Goal: Information Seeking & Learning: Check status

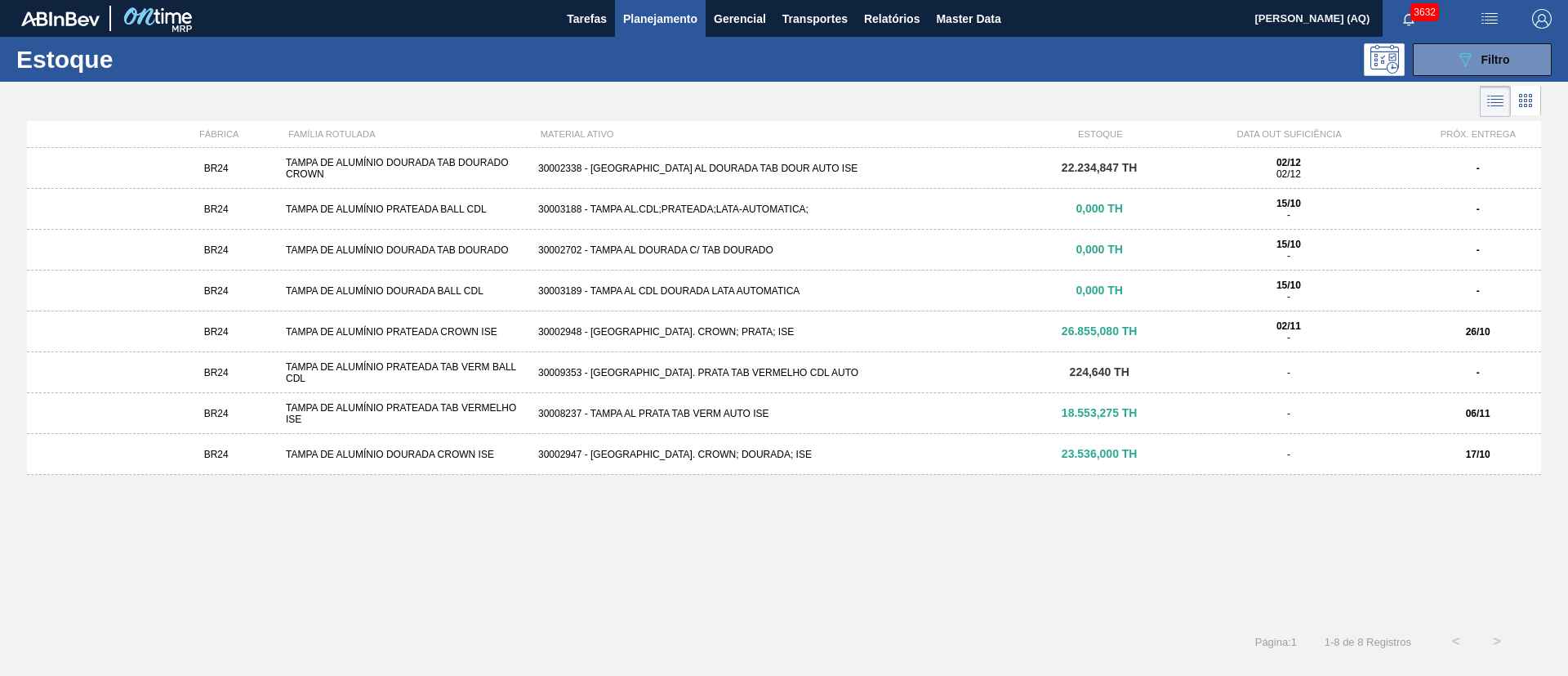
click at [820, 525] on div "BR24 TAMPA DE ALUMÍNIO DOURADA TAB DOURADO CROWN 30002338 - [GEOGRAPHIC_DATA] A…" at bounding box center [784, 379] width 1515 height 463
click at [680, 10] on span "Planejamento" at bounding box center [660, 18] width 74 height 20
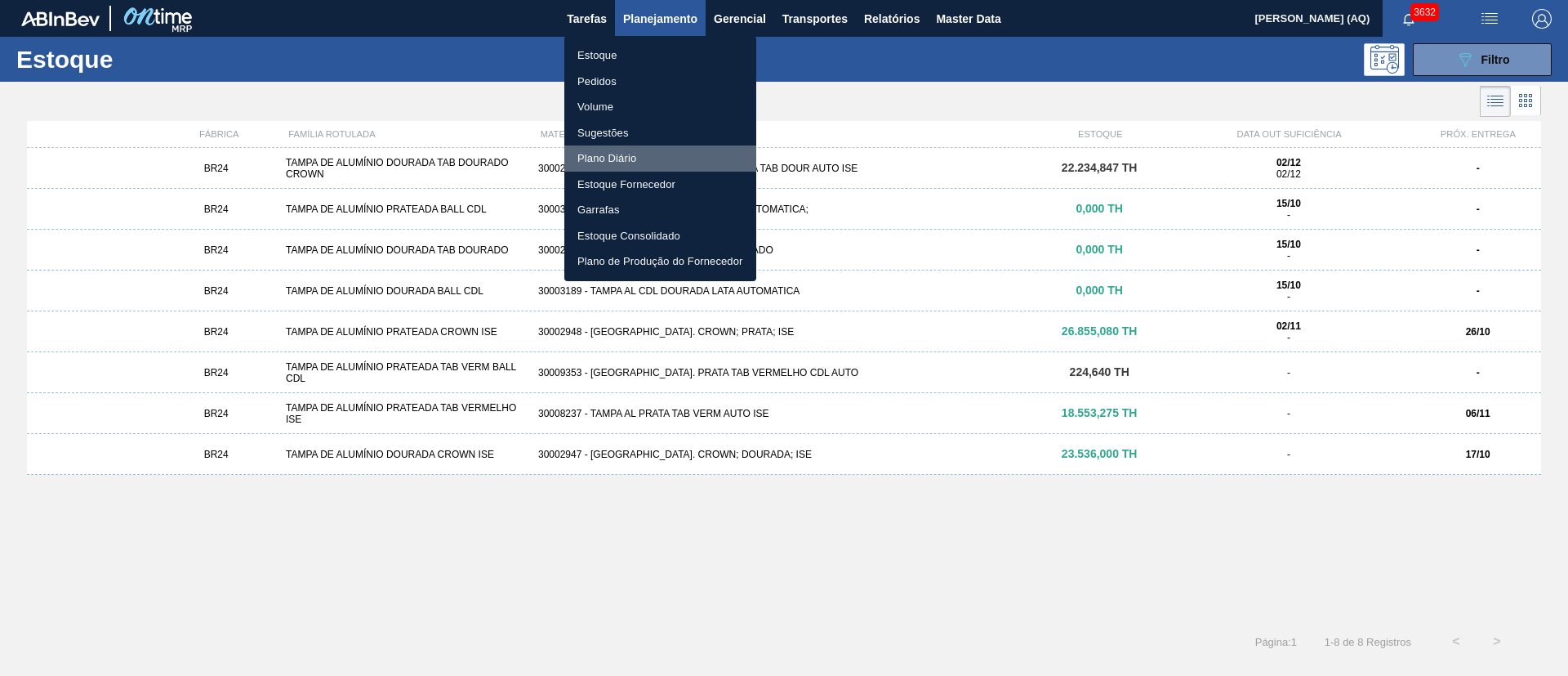
click at [620, 152] on li "Plano Diário" at bounding box center [659, 158] width 192 height 26
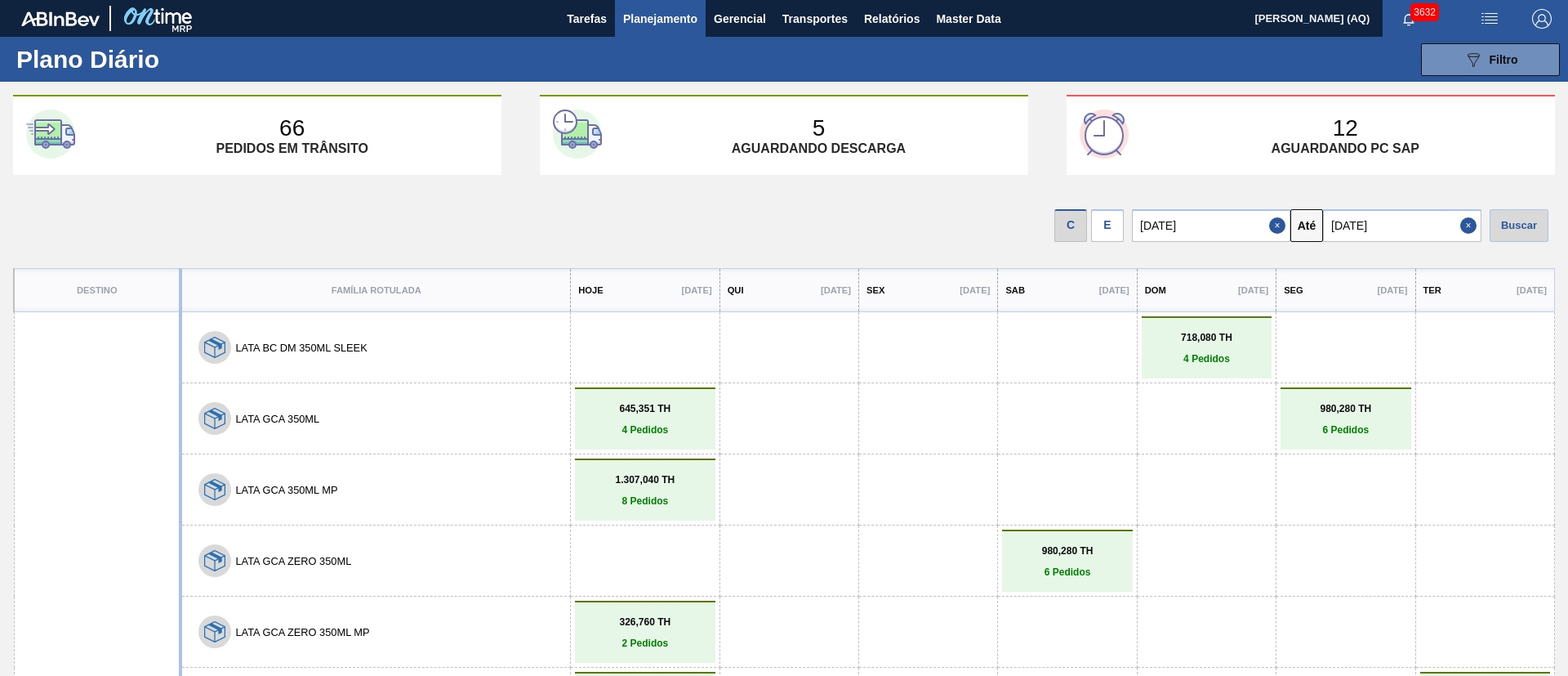
click at [1108, 210] on div "E" at bounding box center [1107, 225] width 32 height 32
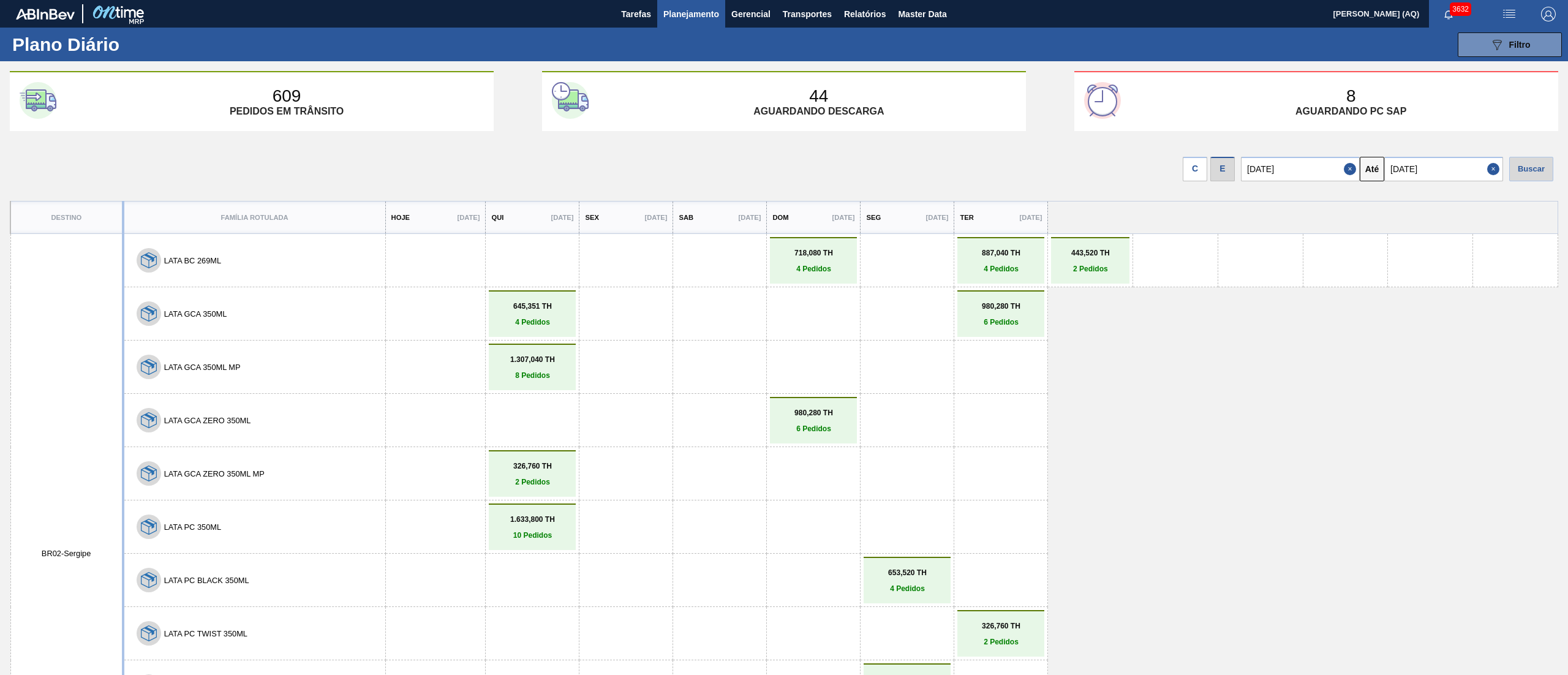
click at [702, 19] on span "Planejamento" at bounding box center [691, 14] width 56 height 15
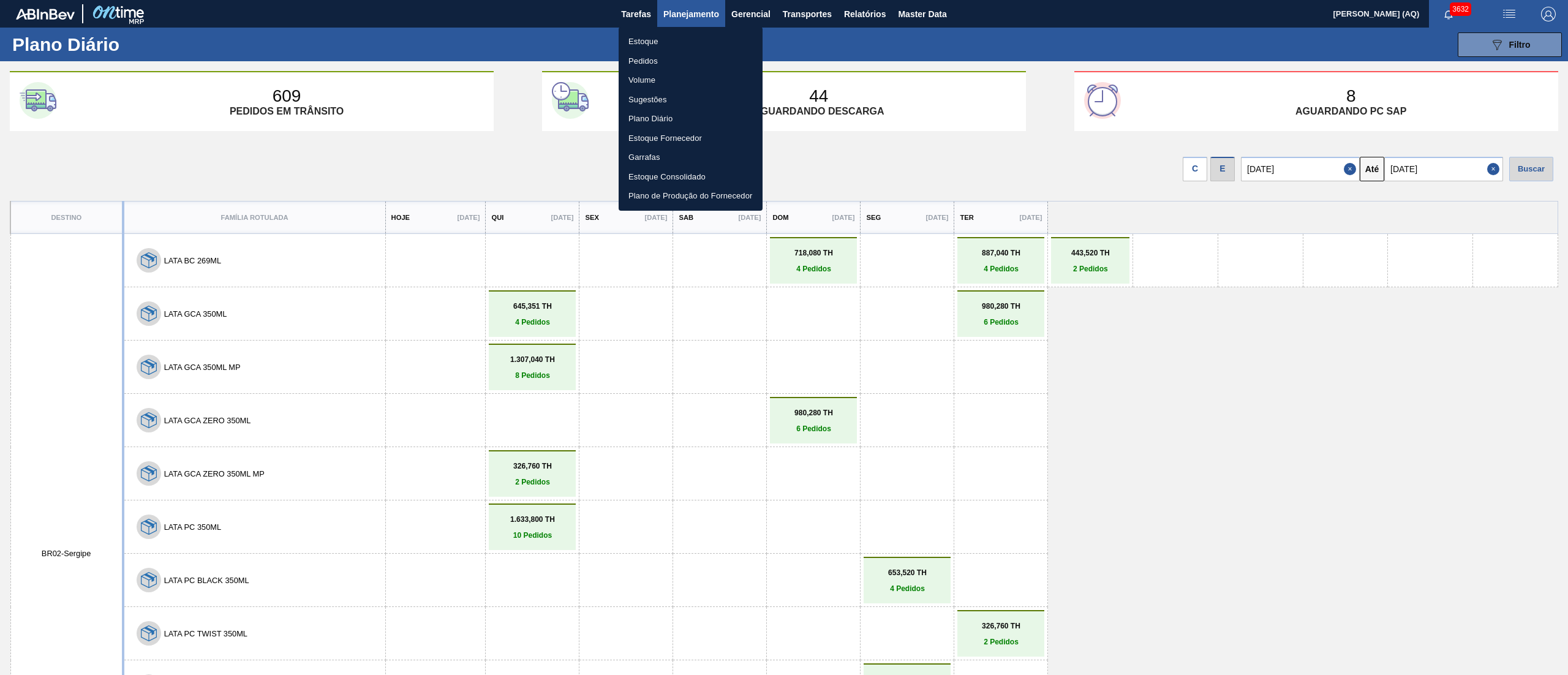
click at [649, 37] on li "Estoque" at bounding box center [690, 42] width 144 height 19
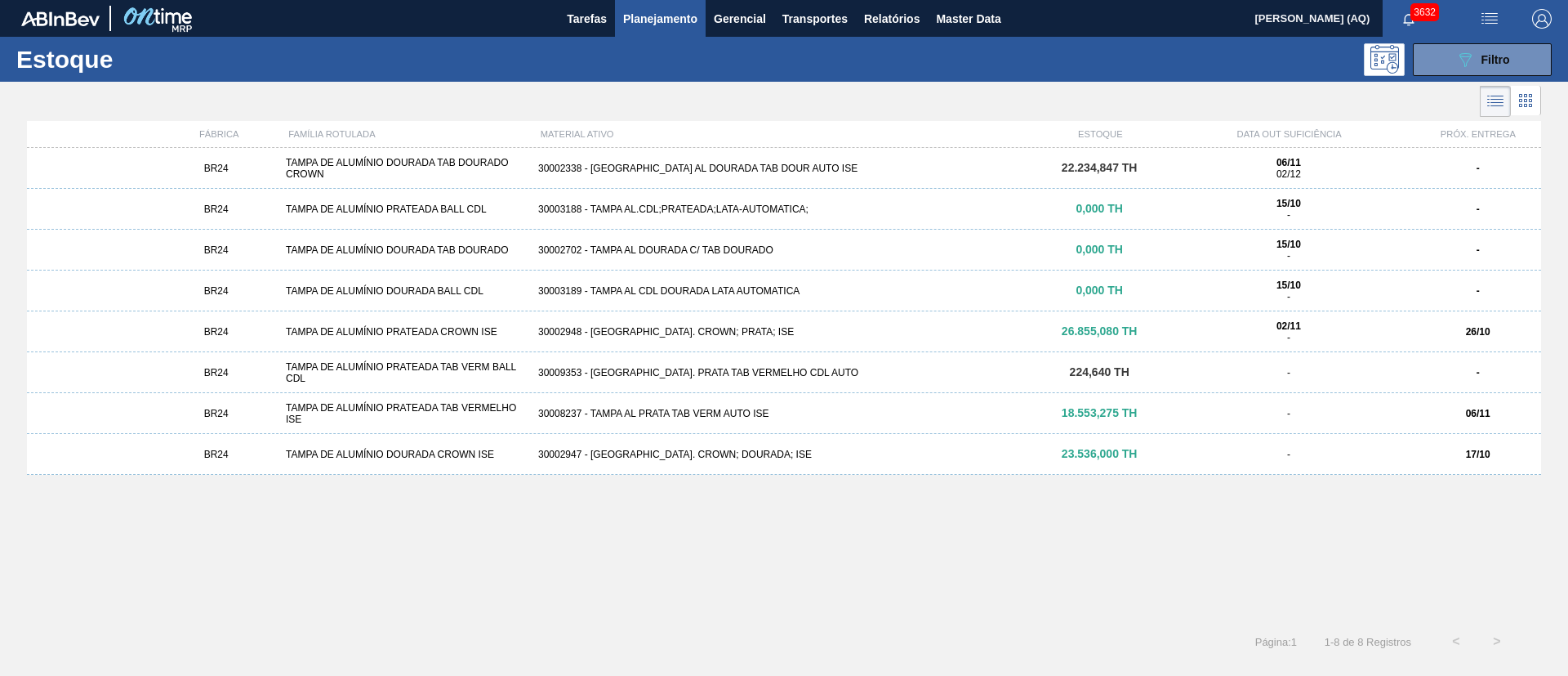
drag, startPoint x: 1491, startPoint y: 56, endPoint x: 1492, endPoint y: 85, distance: 29.0
click at [1491, 56] on span "Filtro" at bounding box center [1496, 60] width 29 height 13
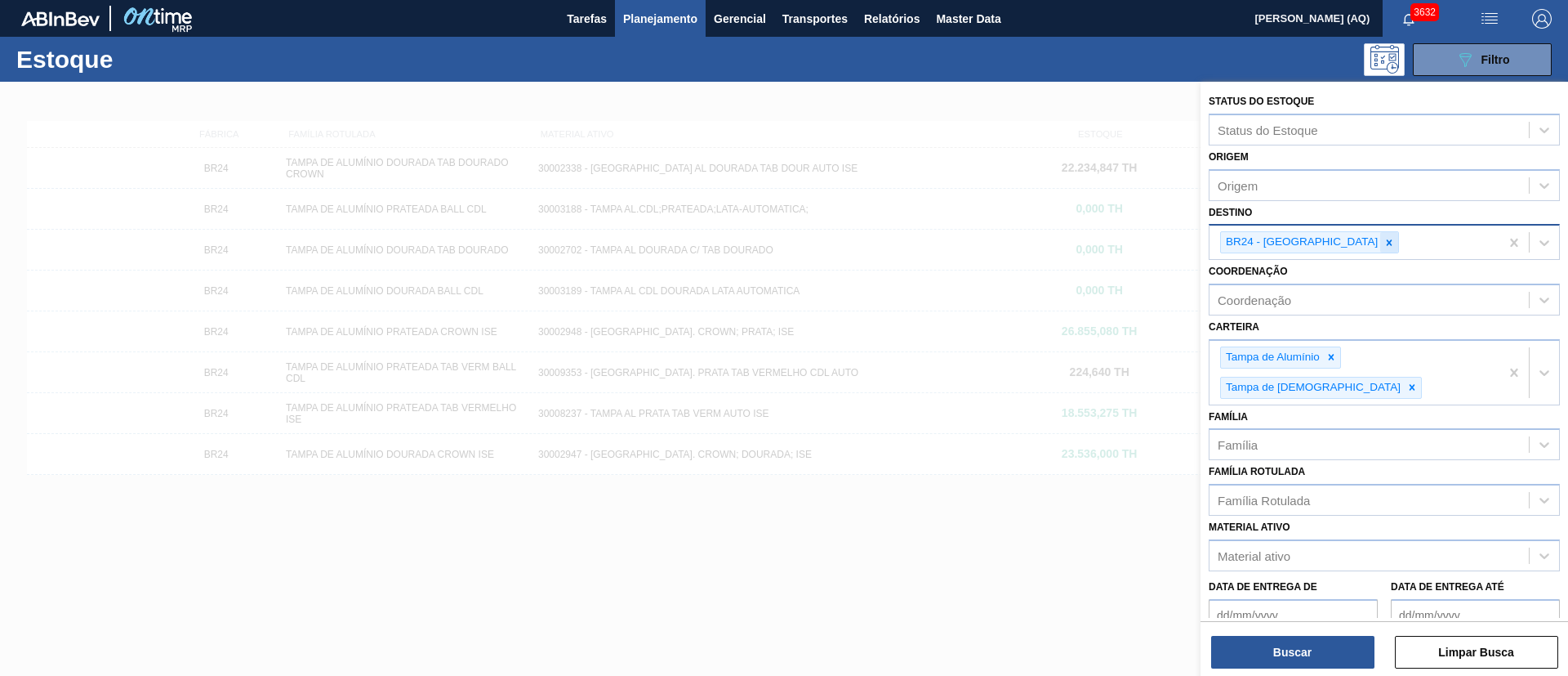
click at [1380, 241] on div at bounding box center [1389, 242] width 18 height 20
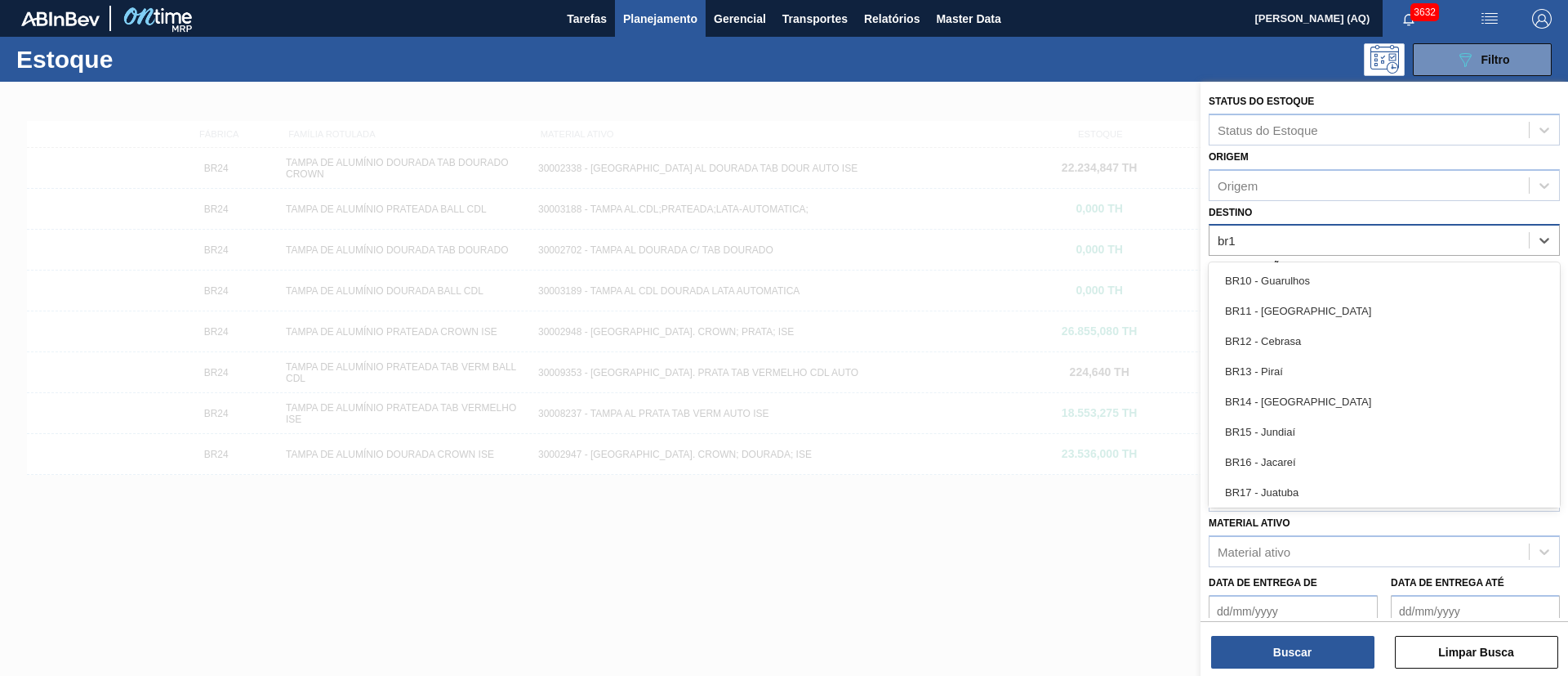
type input "br16"
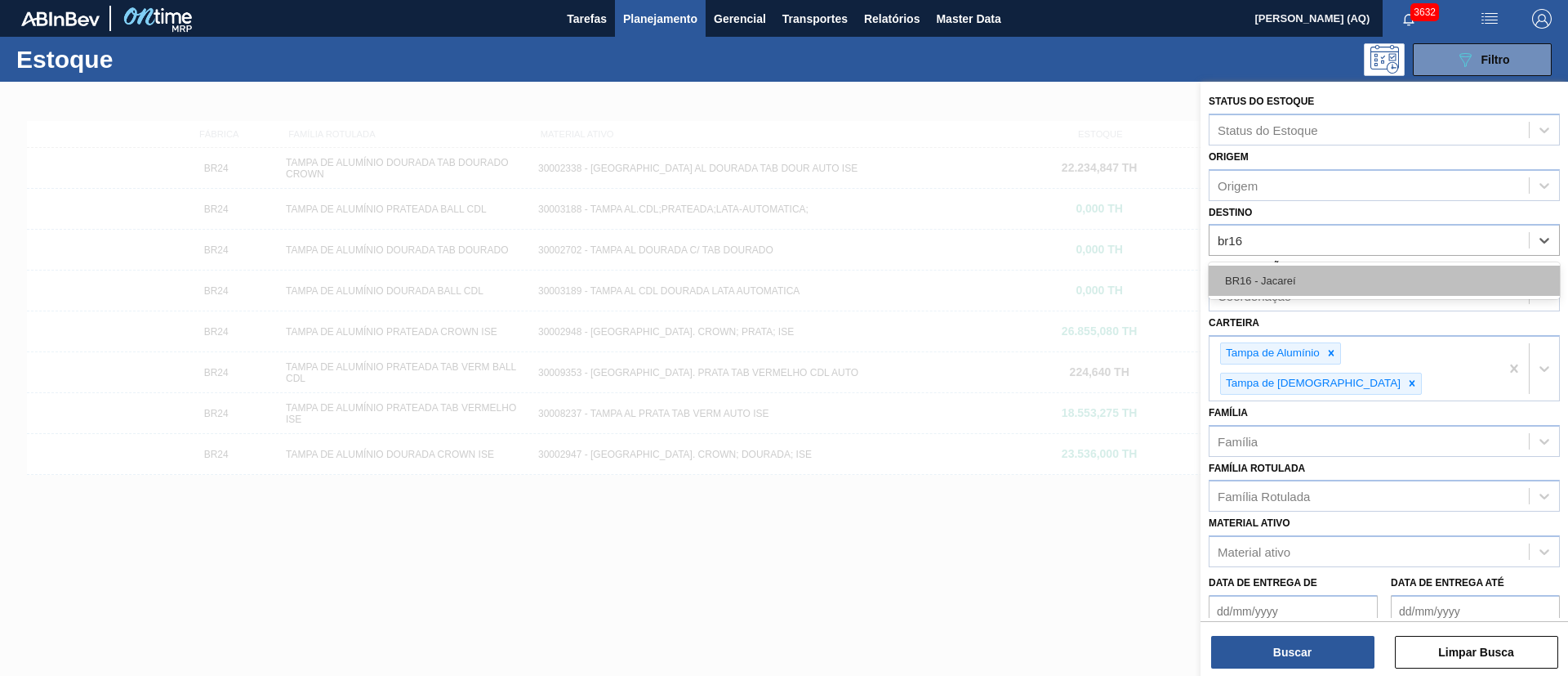
click at [1277, 277] on div "BR16 - Jacareí" at bounding box center [1385, 281] width 351 height 31
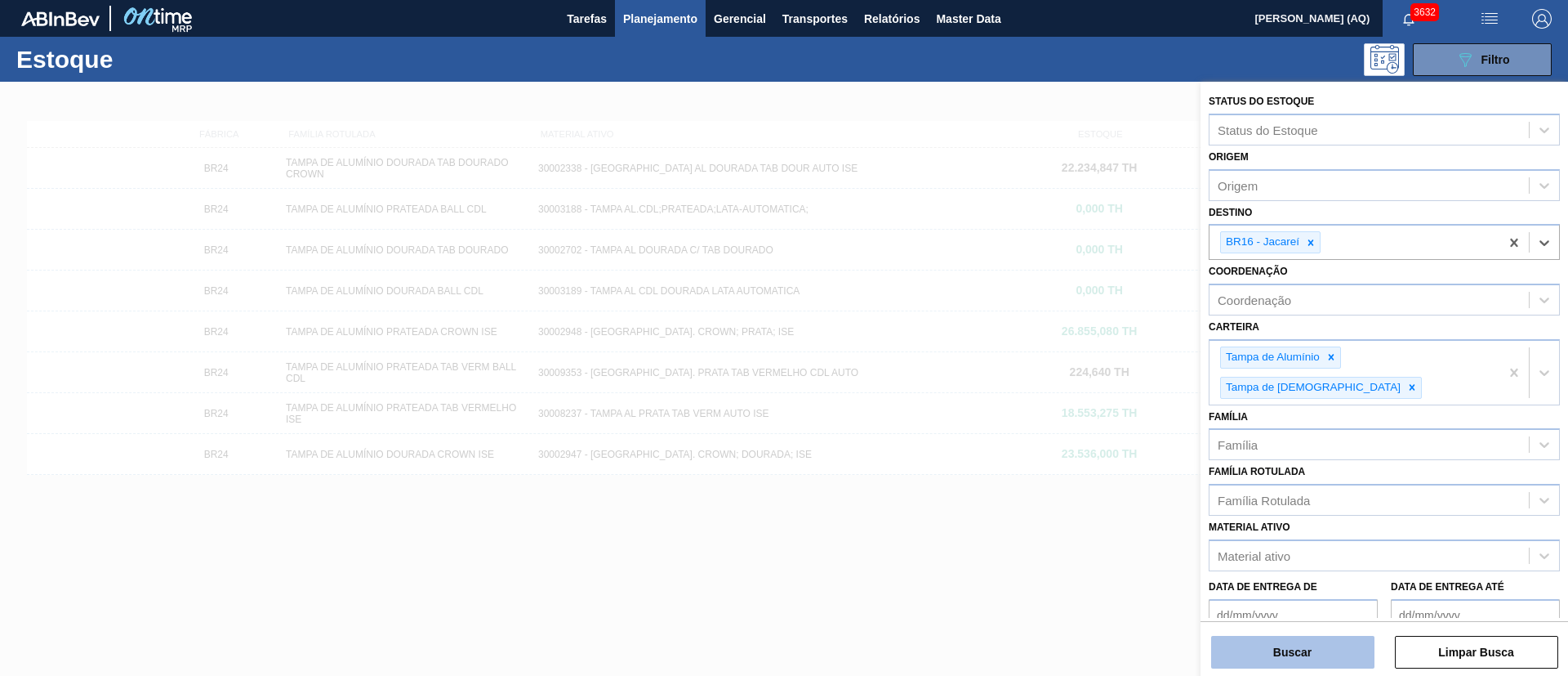
click at [1284, 640] on button "Buscar" at bounding box center [1292, 652] width 163 height 32
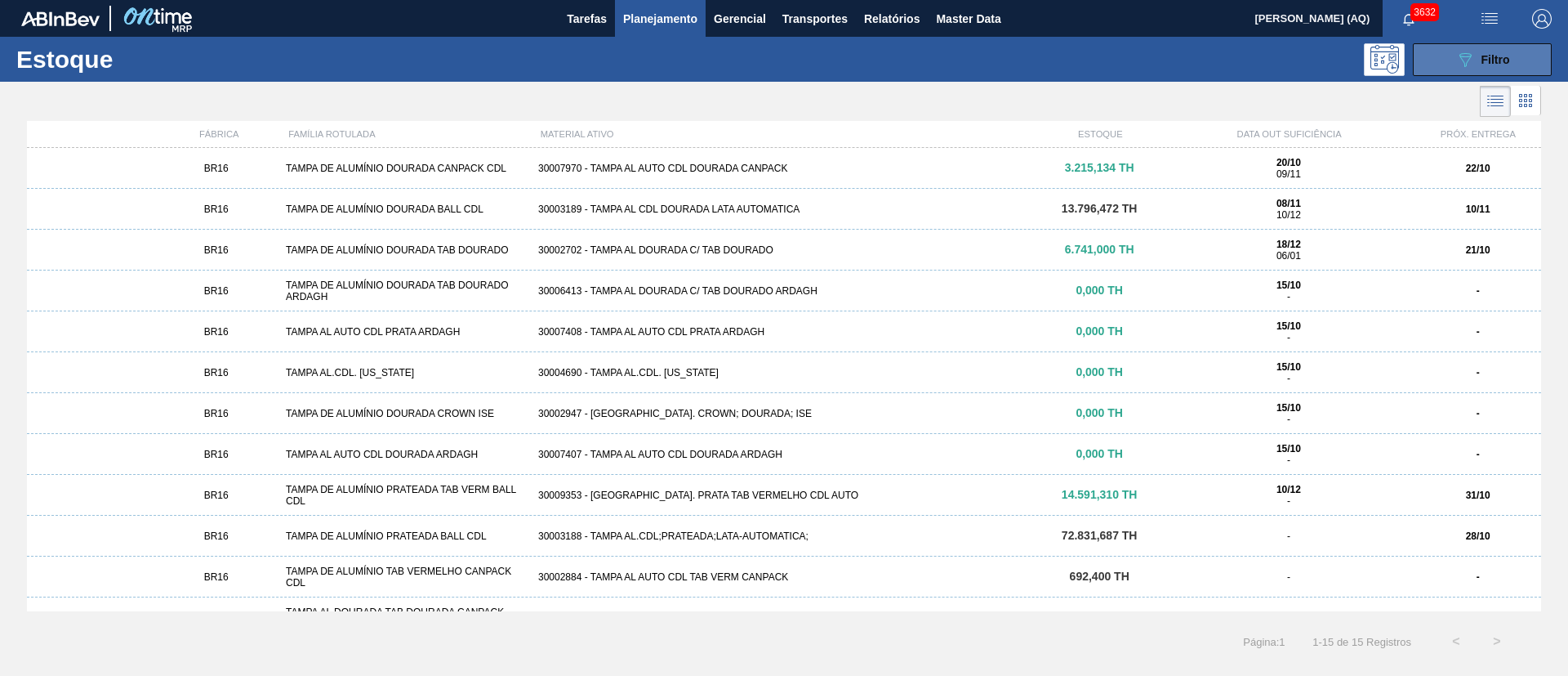
click at [1456, 57] on icon "089F7B8B-B2A5-4AFE-B5C0-19BA573D28AC" at bounding box center [1465, 59] width 20 height 20
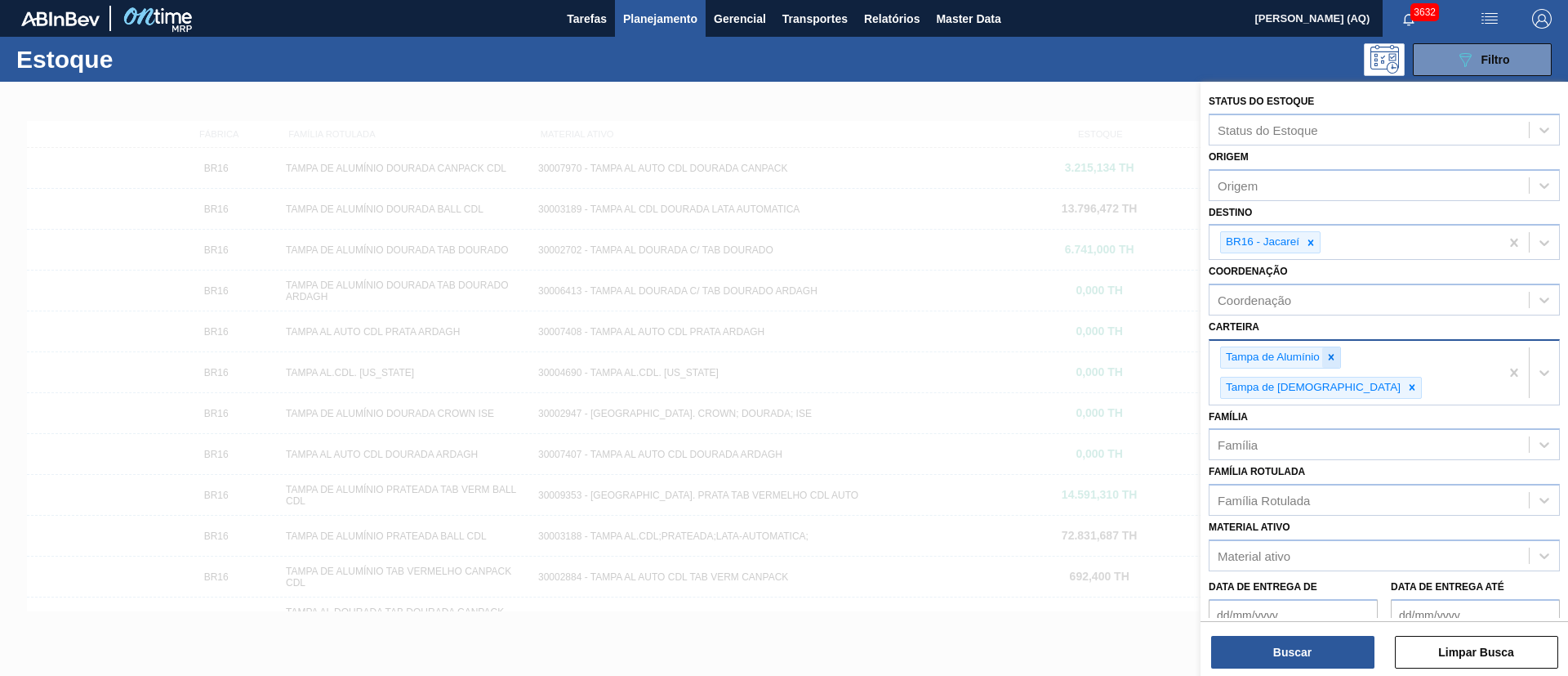
click at [1337, 356] on div at bounding box center [1331, 357] width 18 height 20
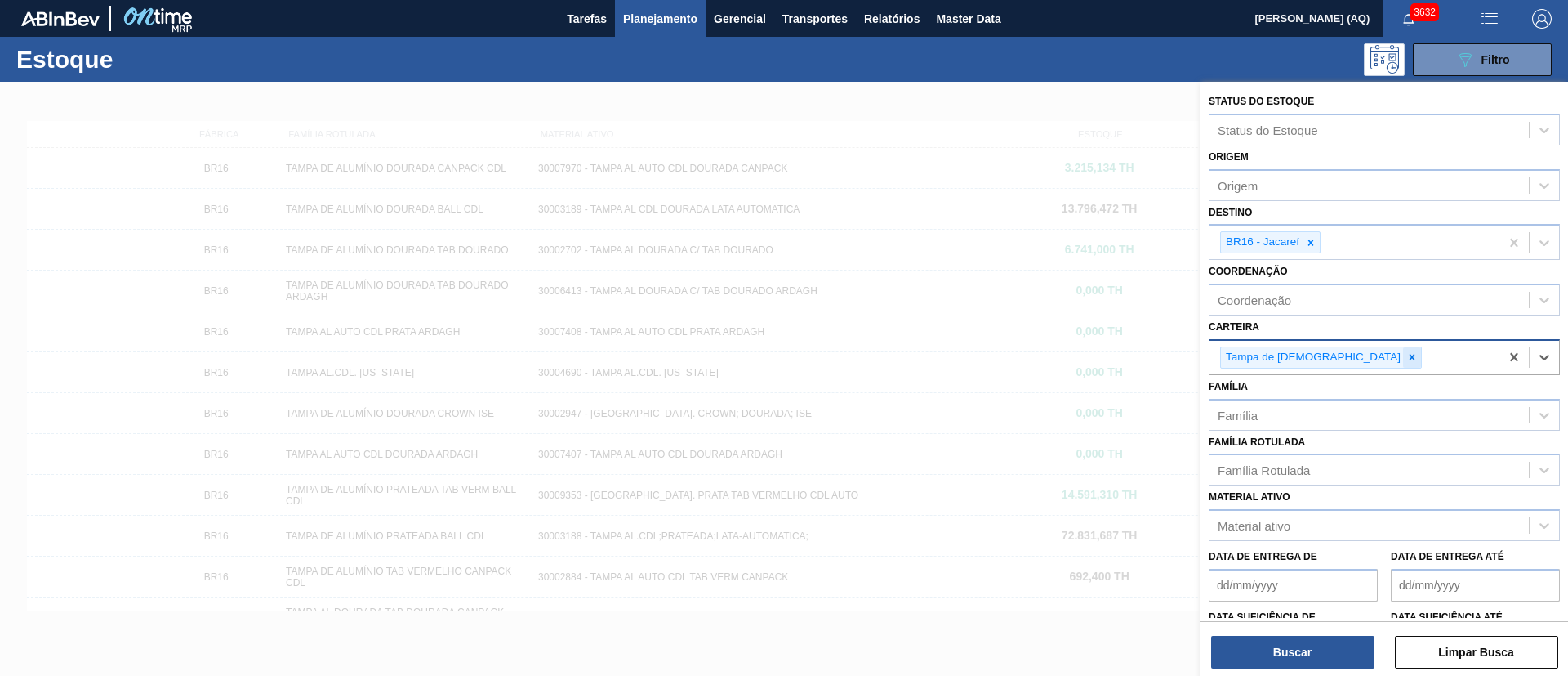
click at [1403, 353] on div at bounding box center [1411, 357] width 18 height 20
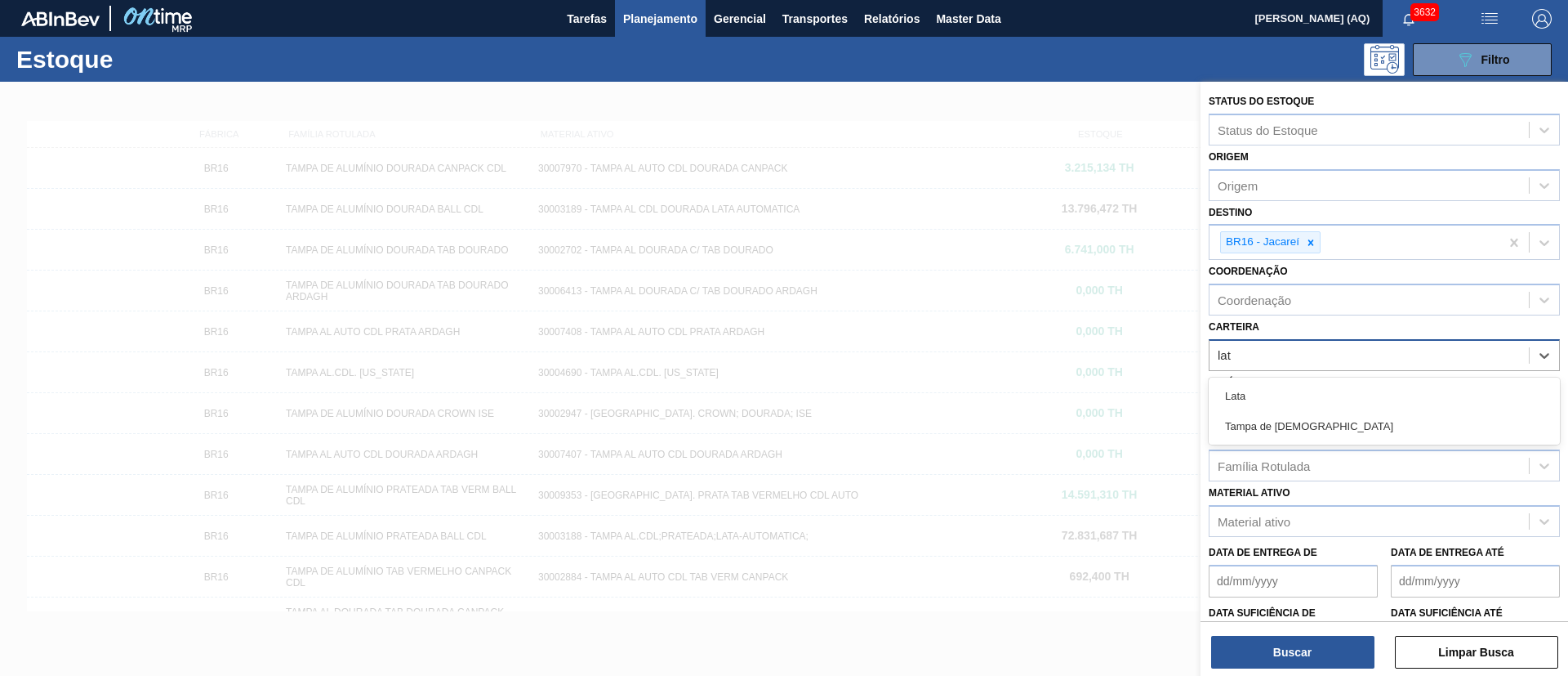
type input "lata"
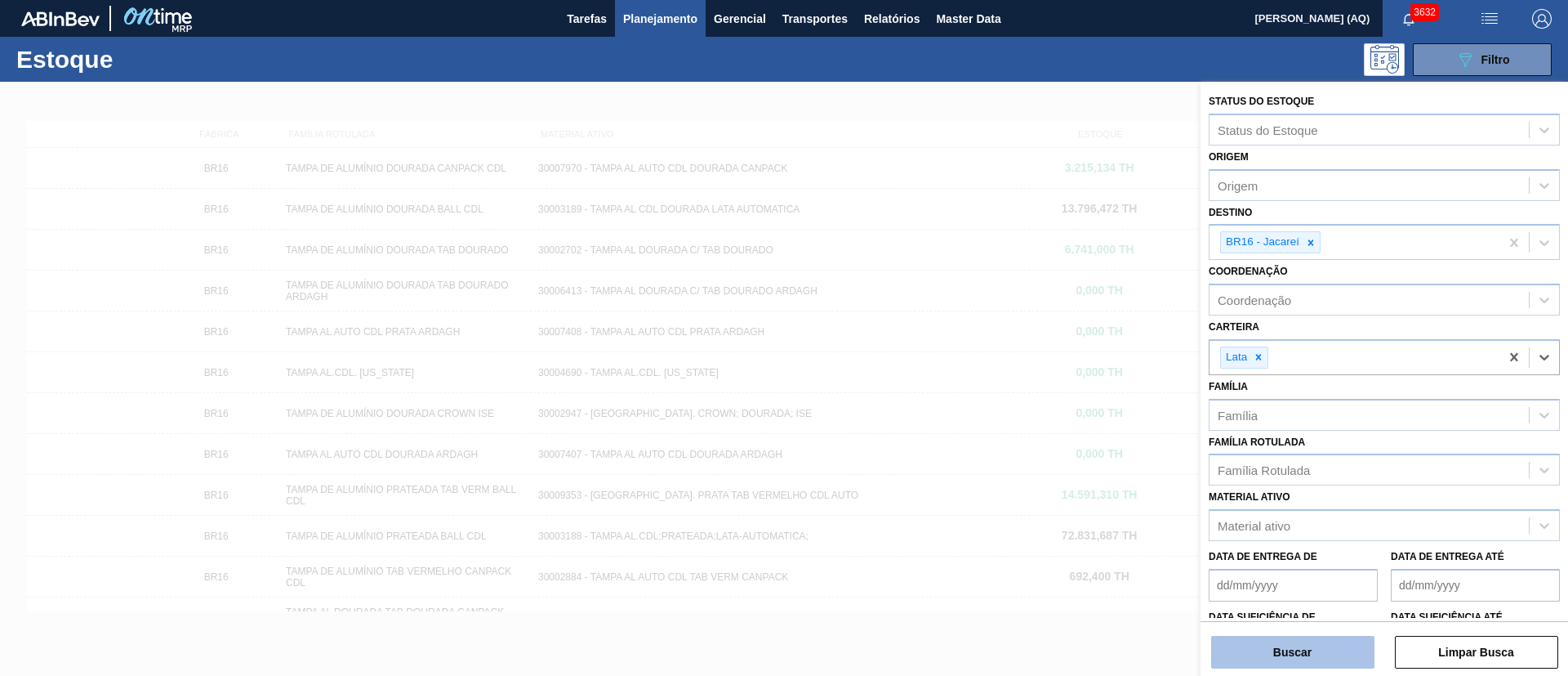
click at [1285, 647] on button "Buscar" at bounding box center [1292, 652] width 163 height 32
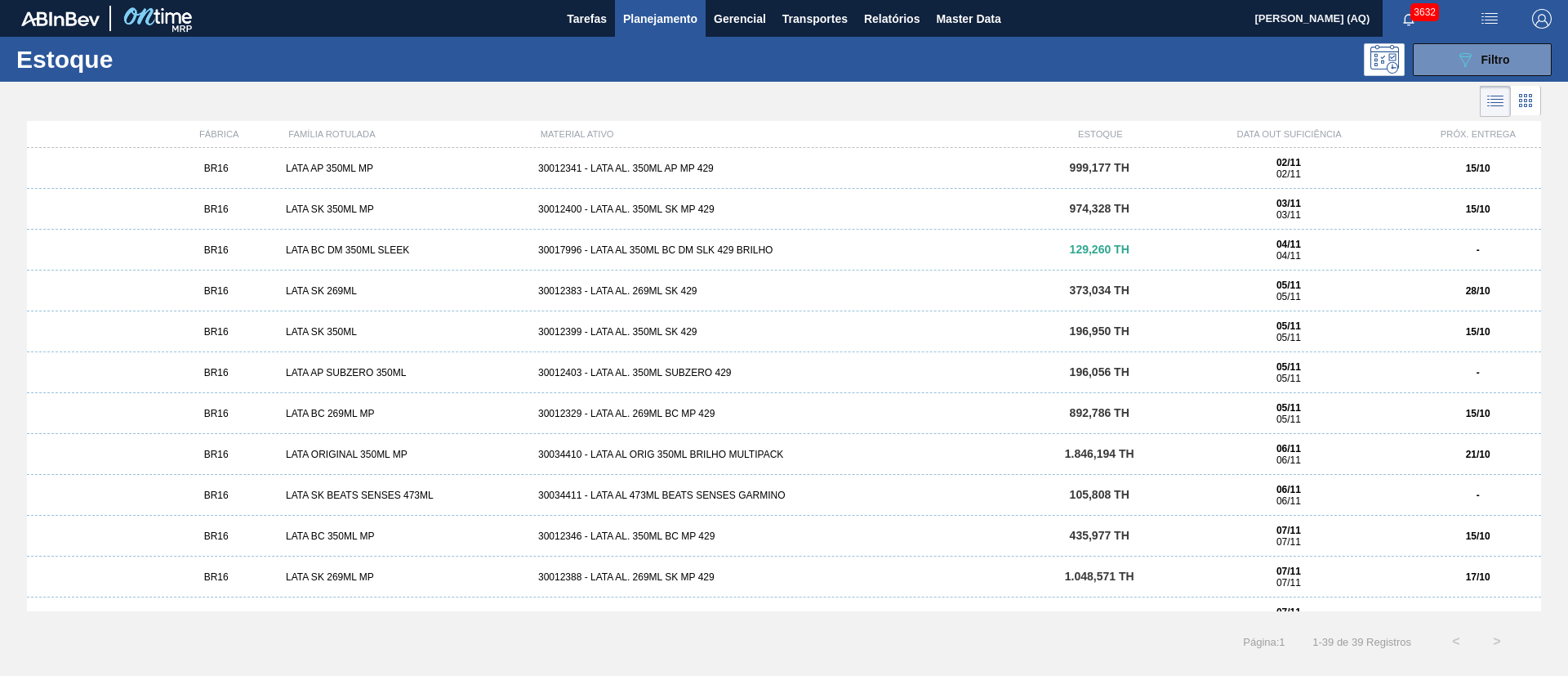
click at [741, 451] on div "30034410 - LATA AL ORIG 350ML BRILHO MULTIPACK" at bounding box center [784, 454] width 505 height 11
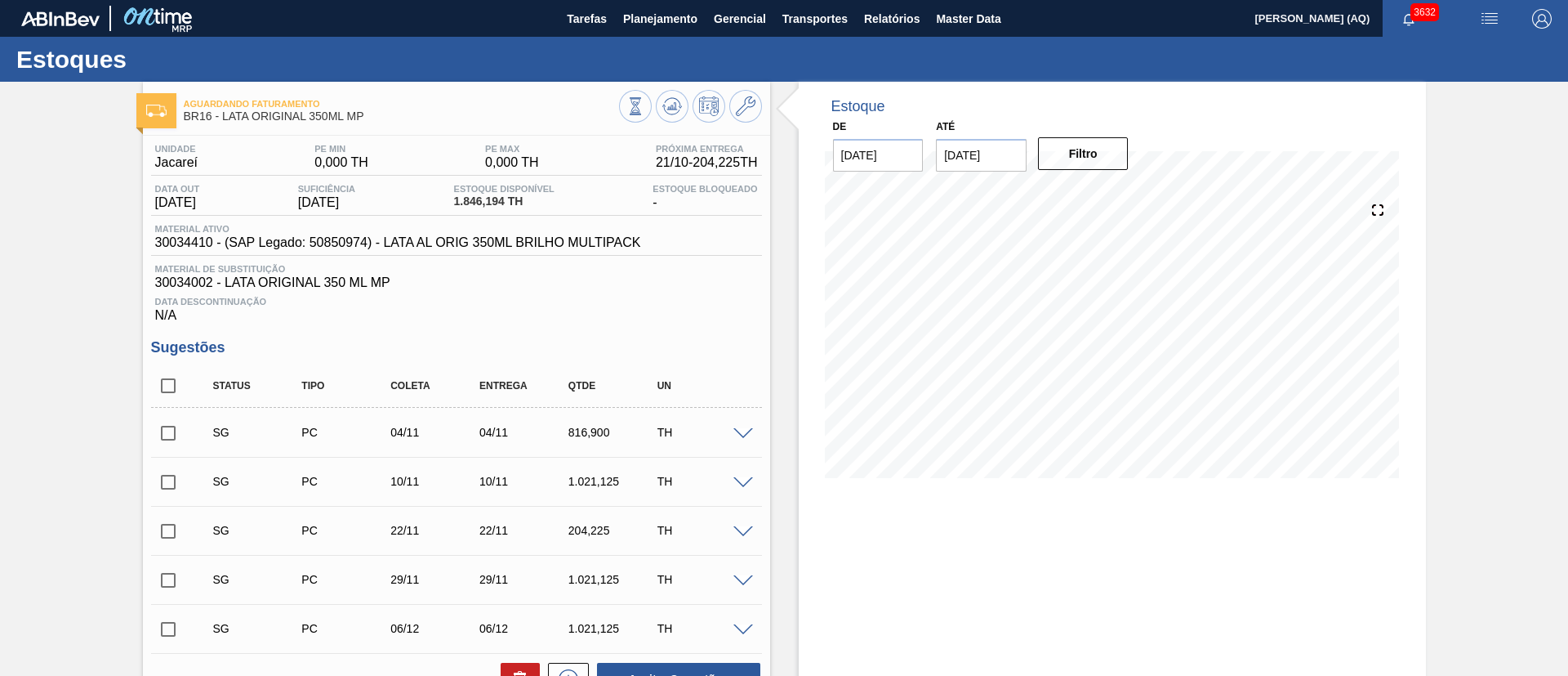
click at [159, 383] on input "checkbox" at bounding box center [168, 386] width 34 height 34
checkbox input "true"
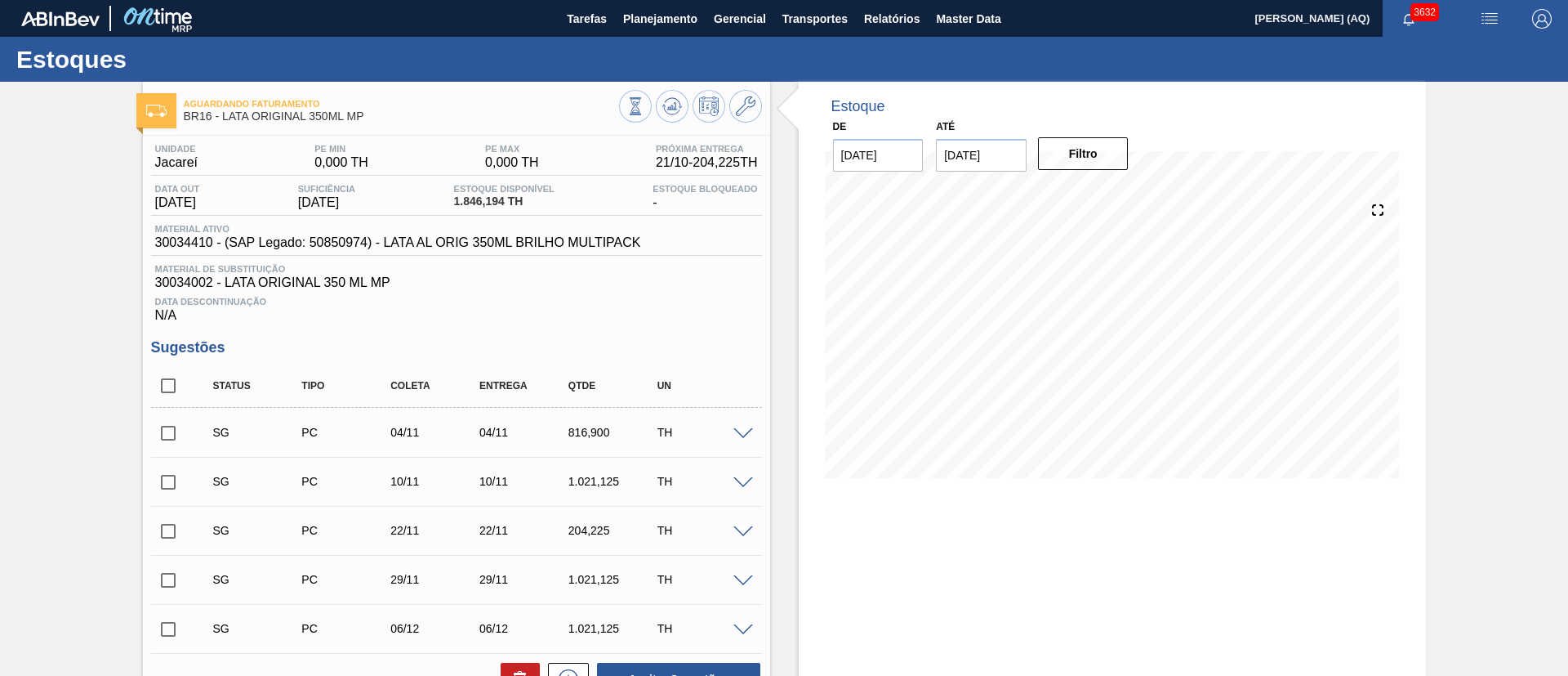
checkbox input "true"
click at [517, 670] on icon at bounding box center [520, 679] width 20 height 20
checkbox input "false"
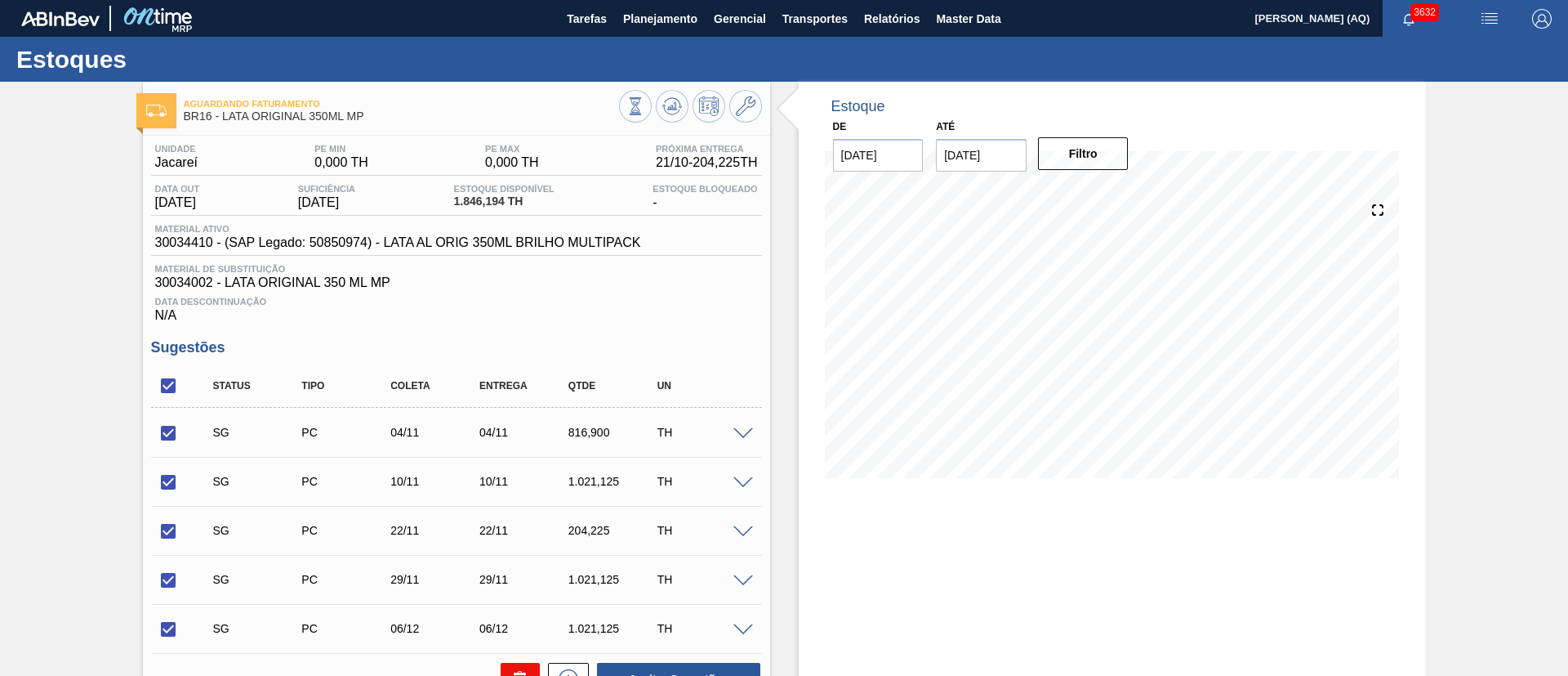
checkbox input "false"
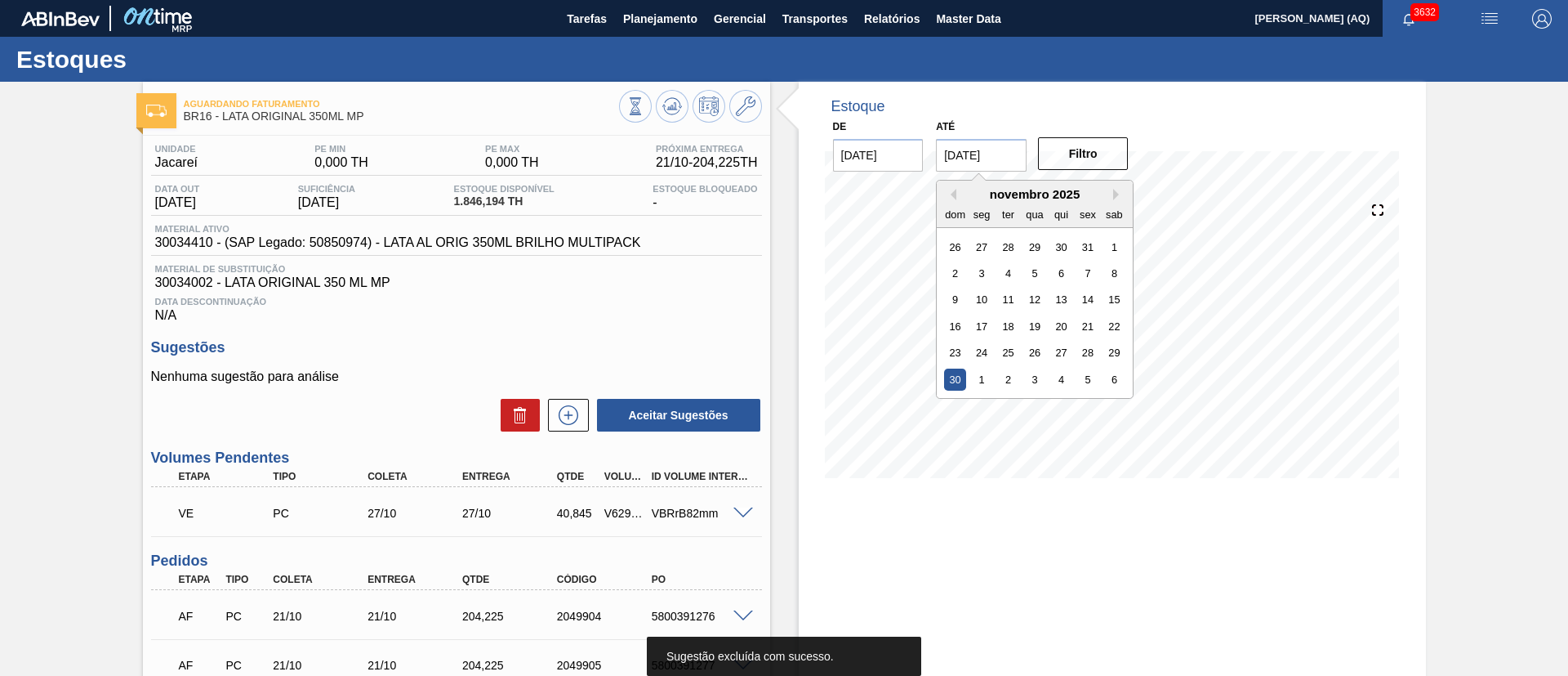
click at [975, 153] on input "[DATE]" at bounding box center [981, 155] width 91 height 32
click at [1415, 274] on div "Estoque De [DATE] Até [DATE] Previous Month Next Month [DATE] dom seg ter qua q…" at bounding box center [1112, 292] width 627 height 421
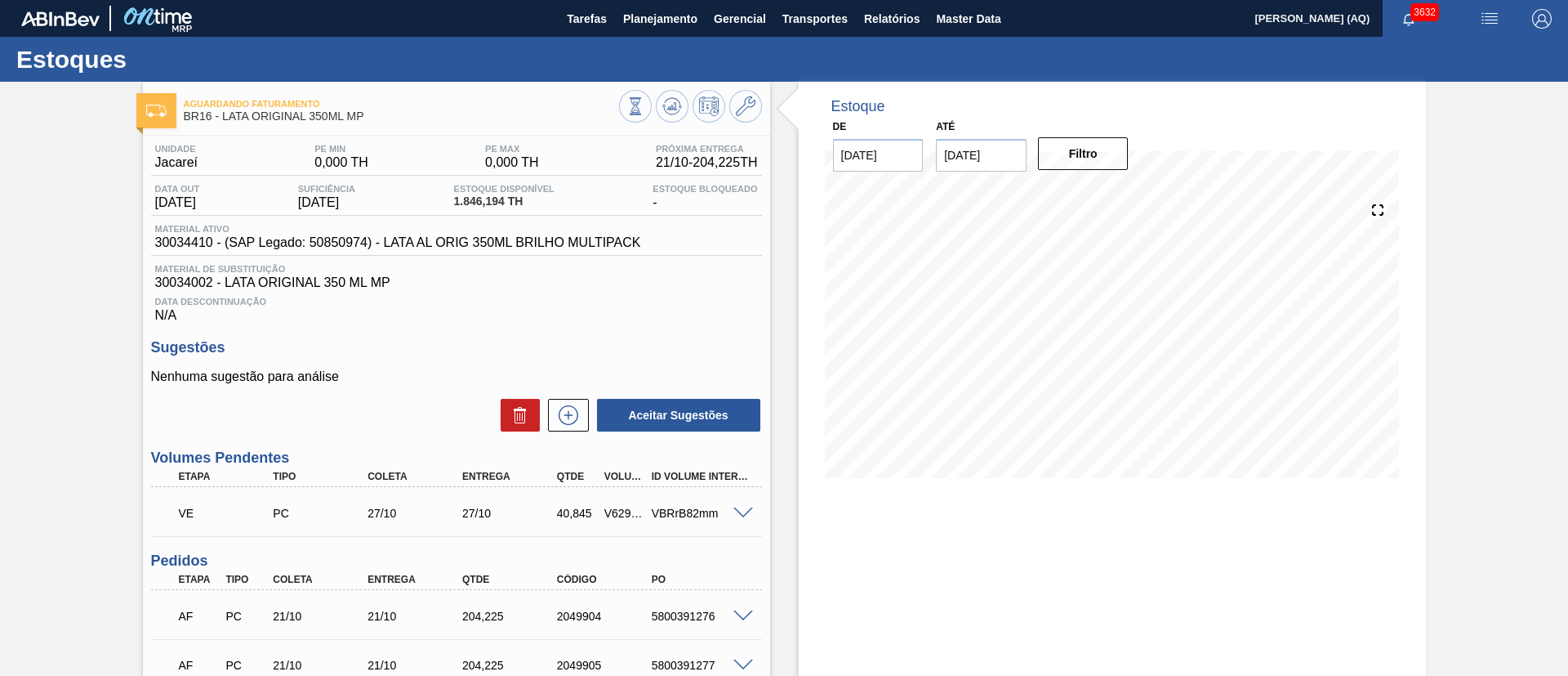
click at [996, 145] on input "[DATE]" at bounding box center [981, 155] width 91 height 32
click at [1092, 248] on div "31" at bounding box center [1088, 245] width 22 height 22
type input "[DATE]"
click at [1081, 167] on button "Filtro" at bounding box center [1083, 154] width 91 height 32
drag, startPoint x: 1399, startPoint y: 2, endPoint x: 1068, endPoint y: 60, distance: 336.0
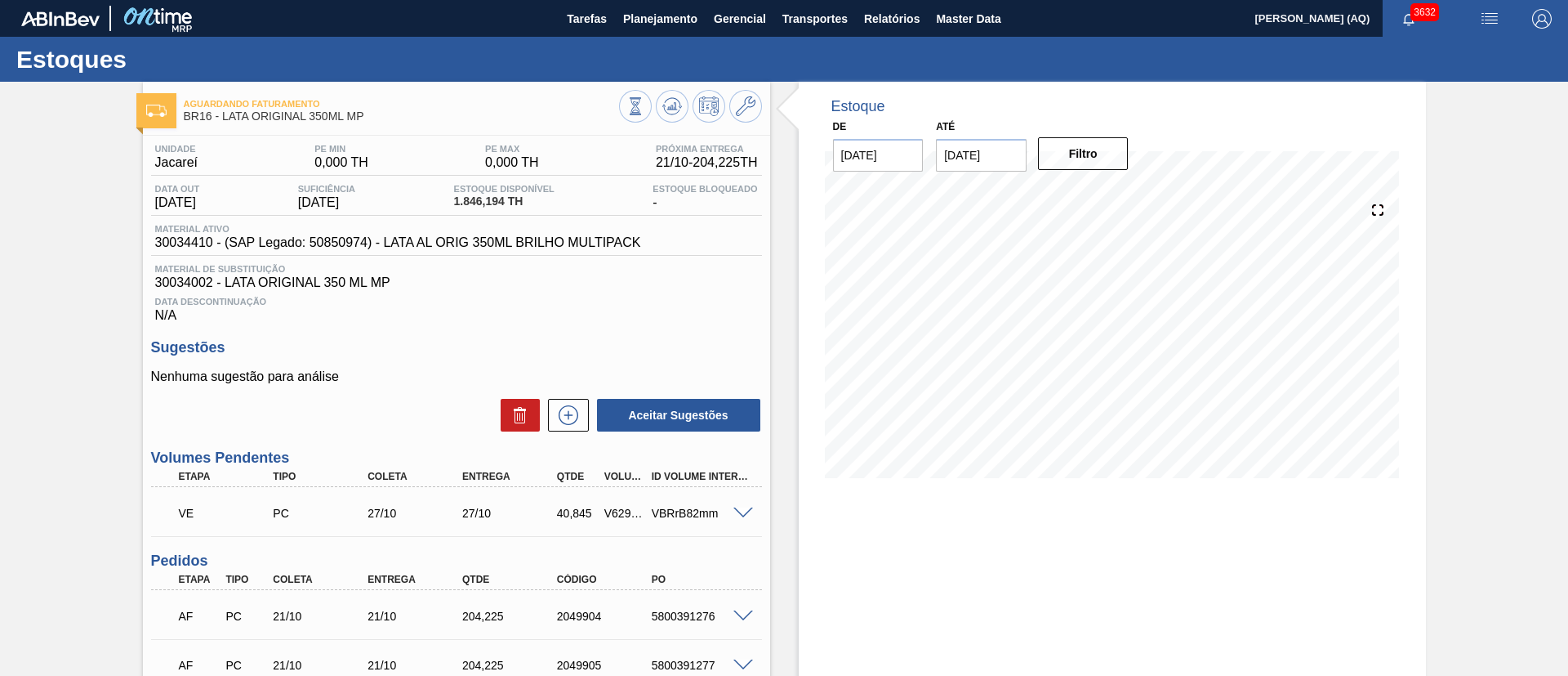
click at [1066, 59] on div "Estoques" at bounding box center [784, 59] width 1568 height 45
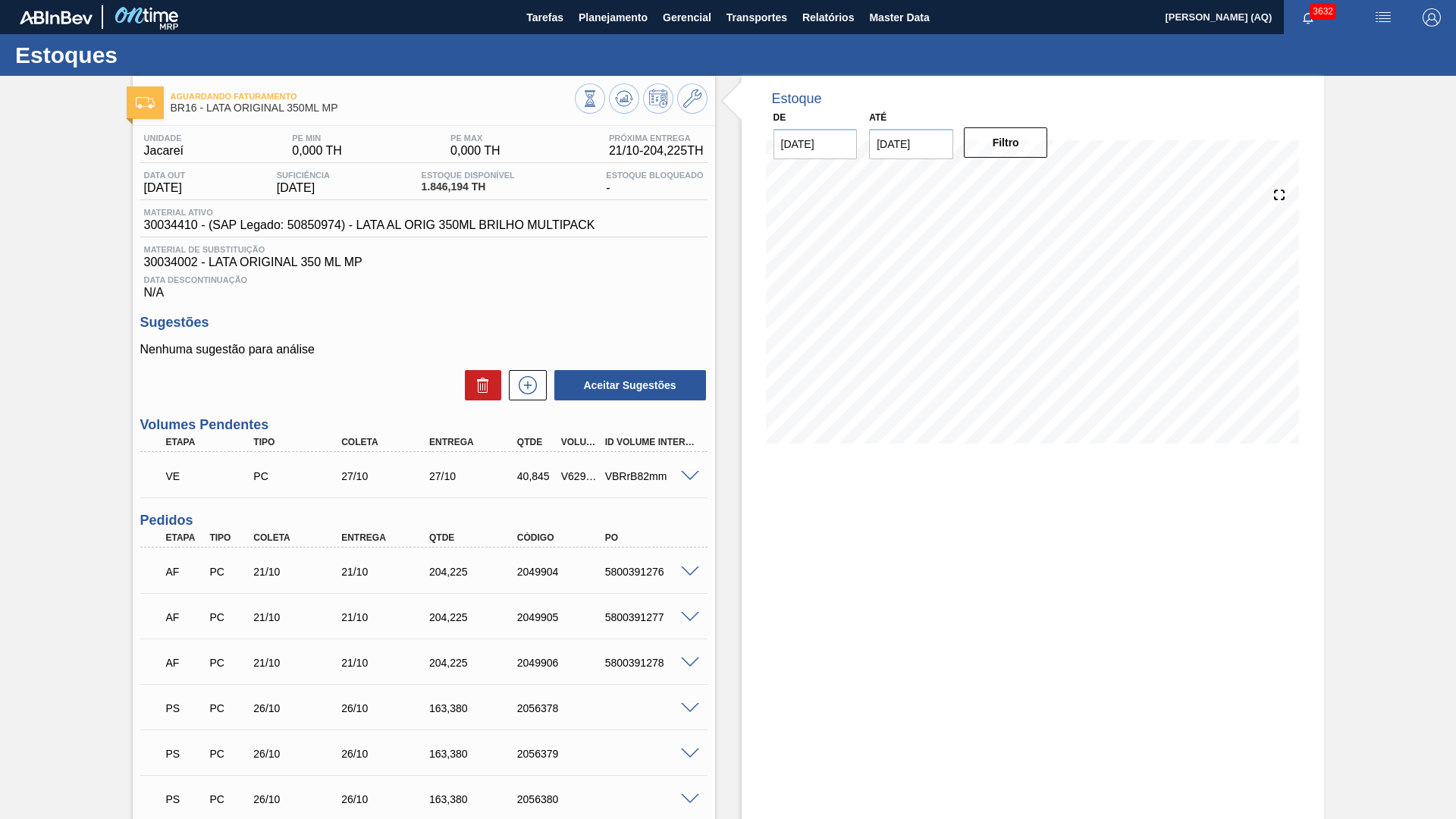
click at [1075, 627] on div "Estoque De [DATE] Até [DATE] Filtro 28/10 Projeção de Estoque 279.99 [DOMAIN_NA…" at bounding box center [1032, 579] width 582 height 1006
click at [949, 547] on div "Estoque De [DATE] Até [DATE] Filtro 23/10 Projeção de Estoque 173.145 [DOMAIN_N…" at bounding box center [1032, 579] width 582 height 1006
click at [846, 542] on div "Estoque De [DATE] Até [DATE] Filtro 31/10 Projeção de Estoque 51.414 [DOMAIN_NA…" at bounding box center [1032, 579] width 582 height 1006
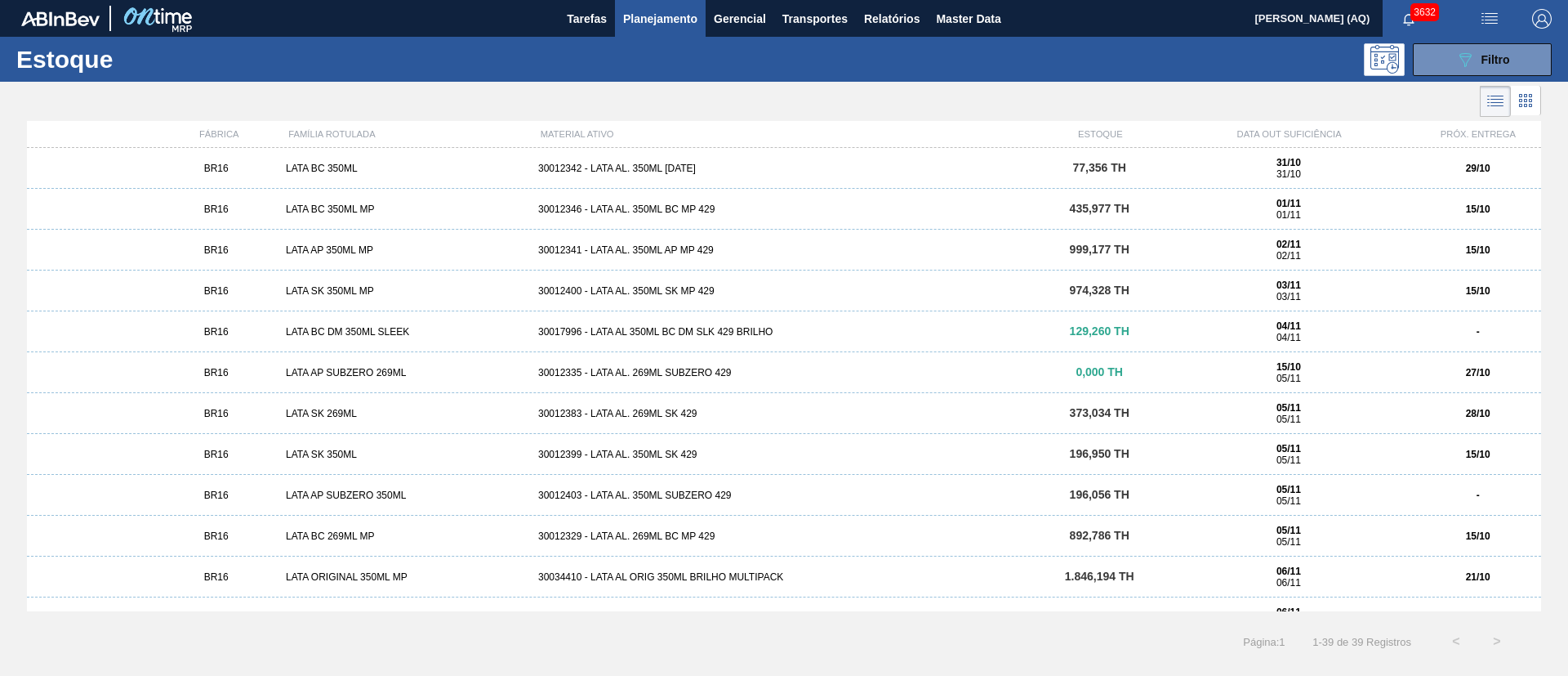
click at [660, 292] on div "30012400 - LATA AL. 350ML SK MP 429" at bounding box center [784, 291] width 505 height 11
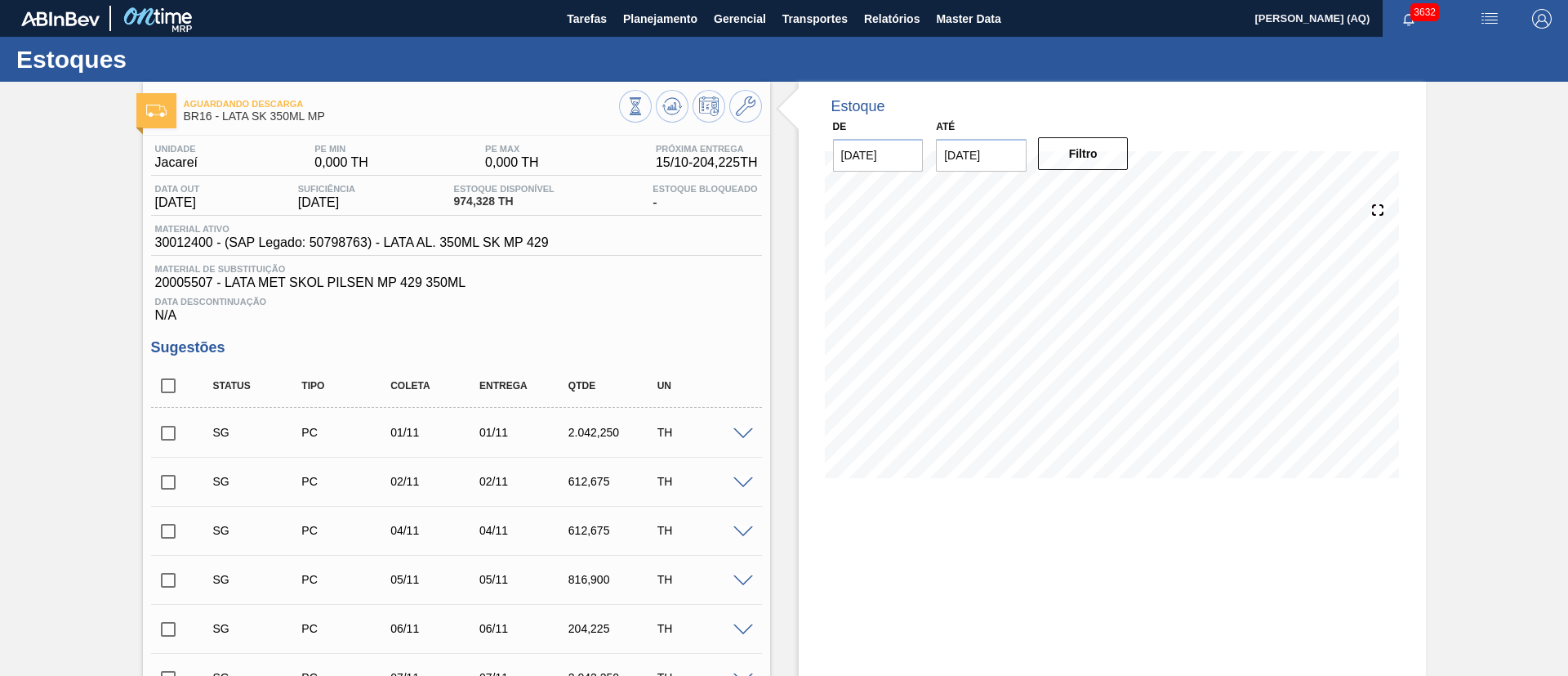
click at [161, 386] on input "checkbox" at bounding box center [168, 386] width 34 height 34
checkbox input "true"
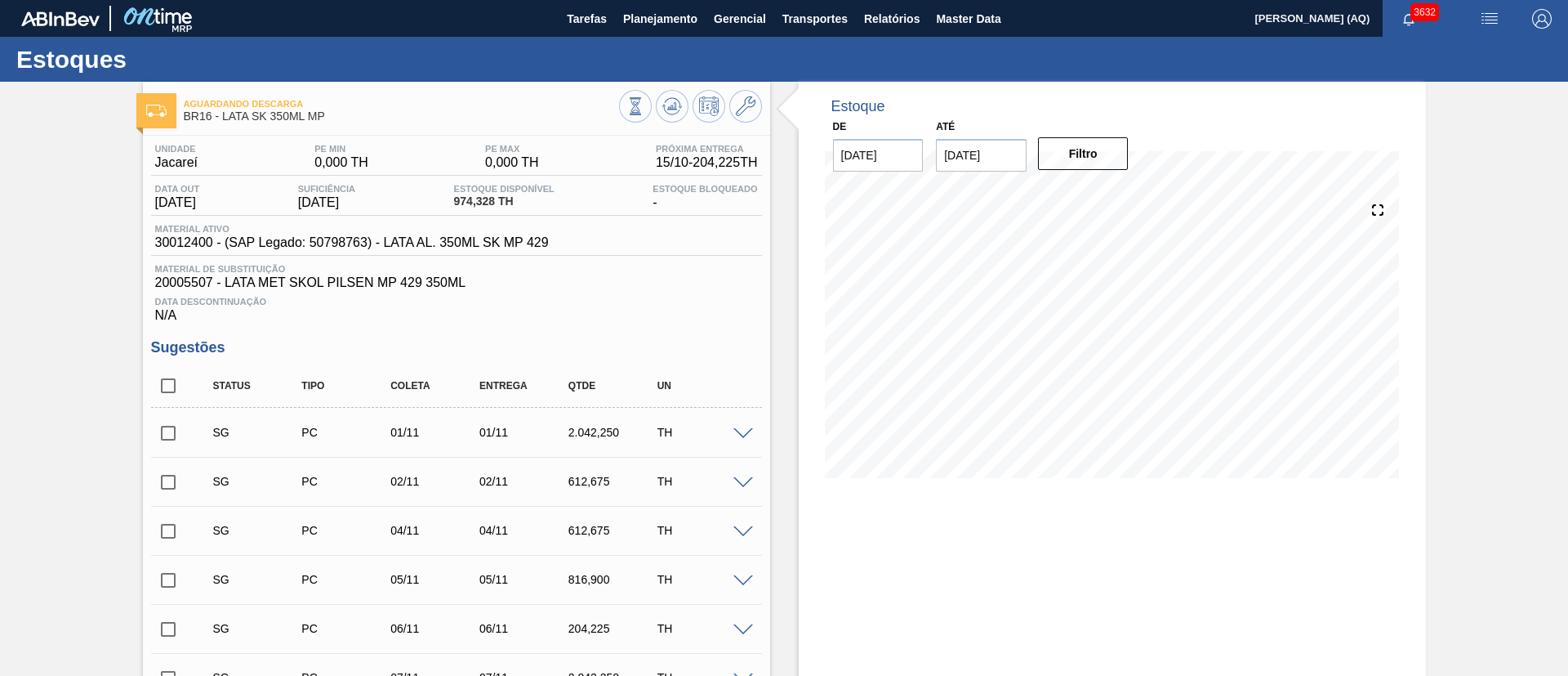
checkbox input "true"
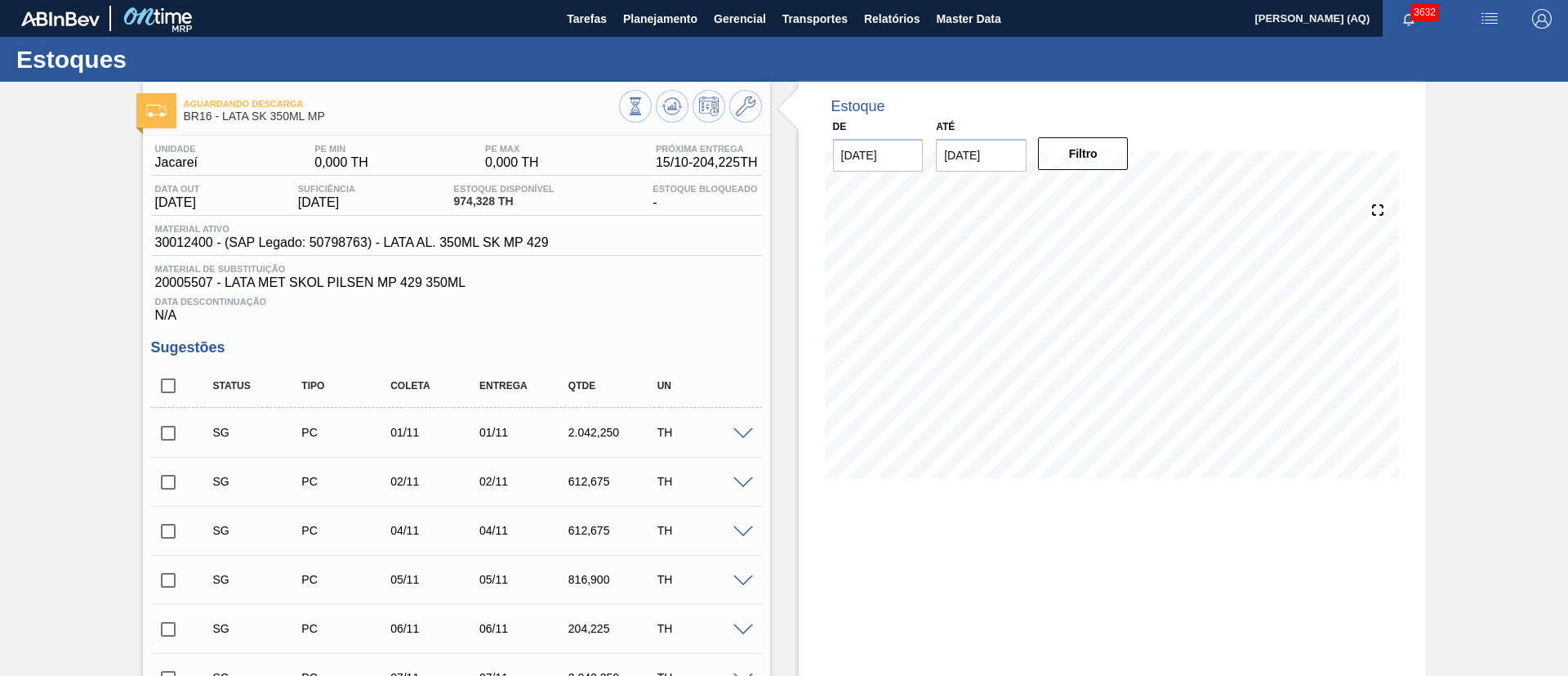
checkbox input "true"
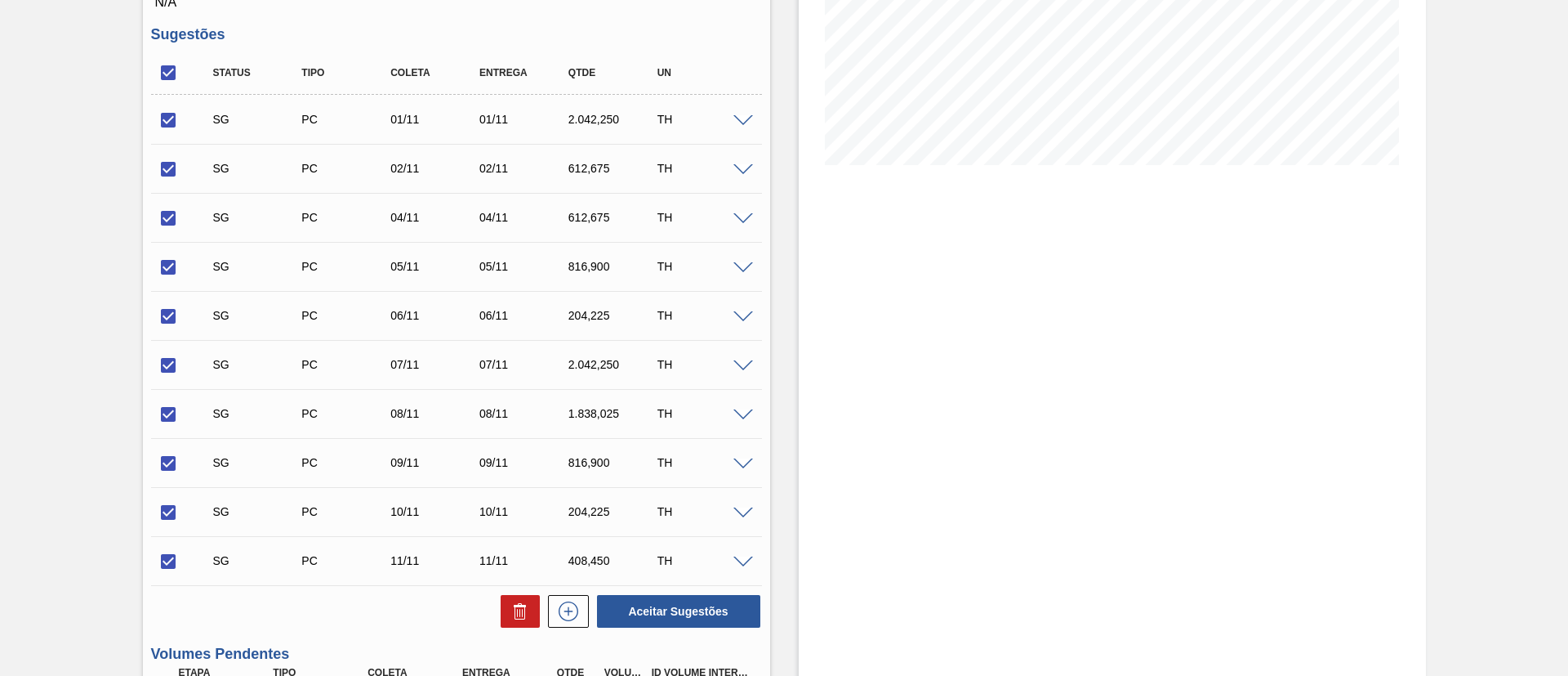
scroll to position [368, 0]
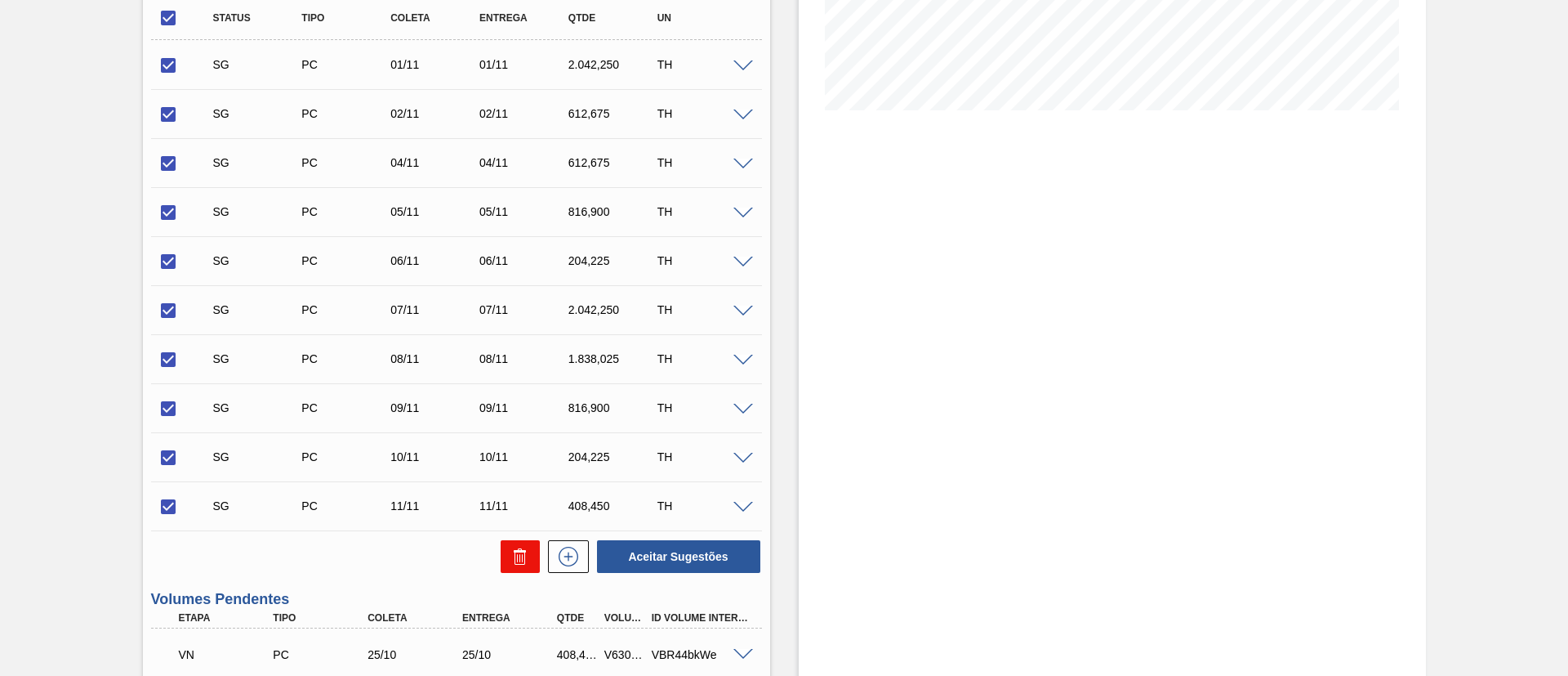
click at [527, 554] on icon at bounding box center [520, 557] width 20 height 20
checkbox input "false"
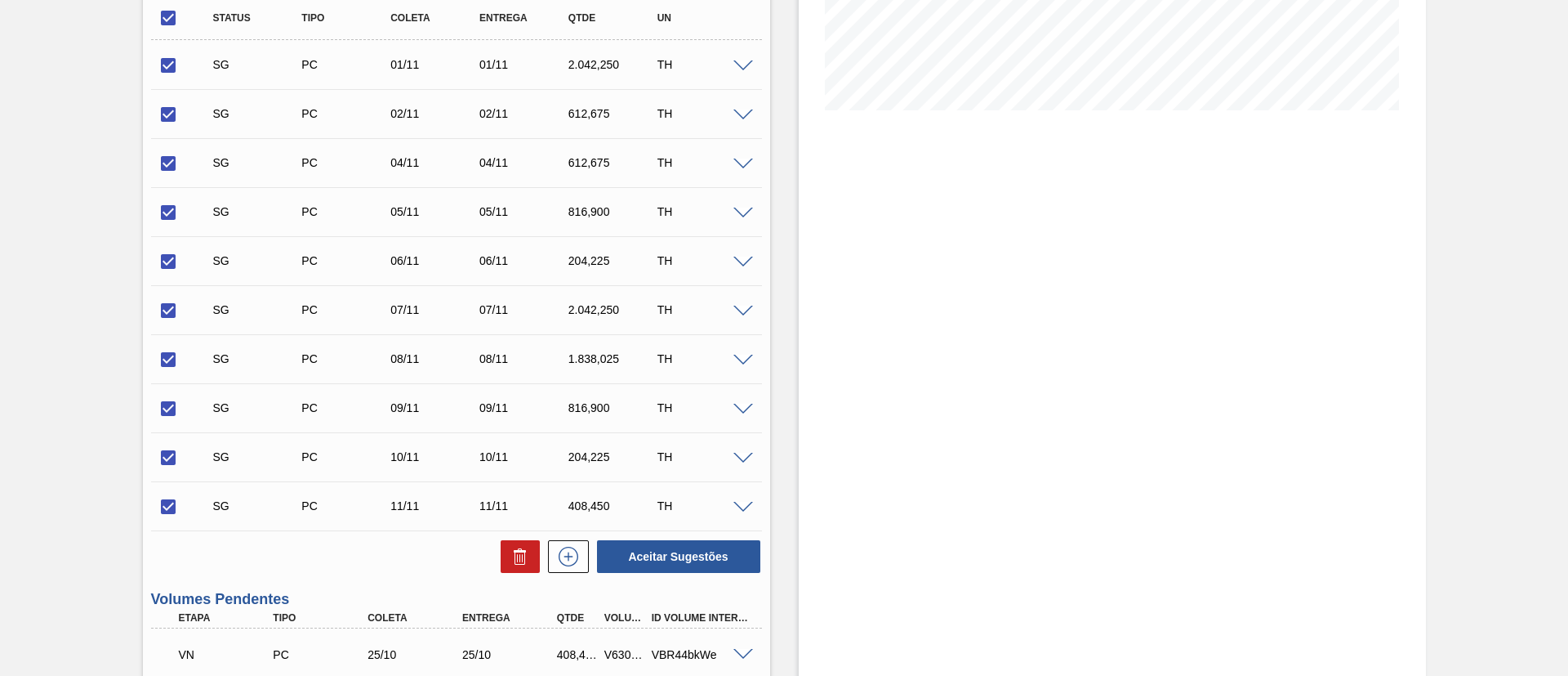
checkbox input "false"
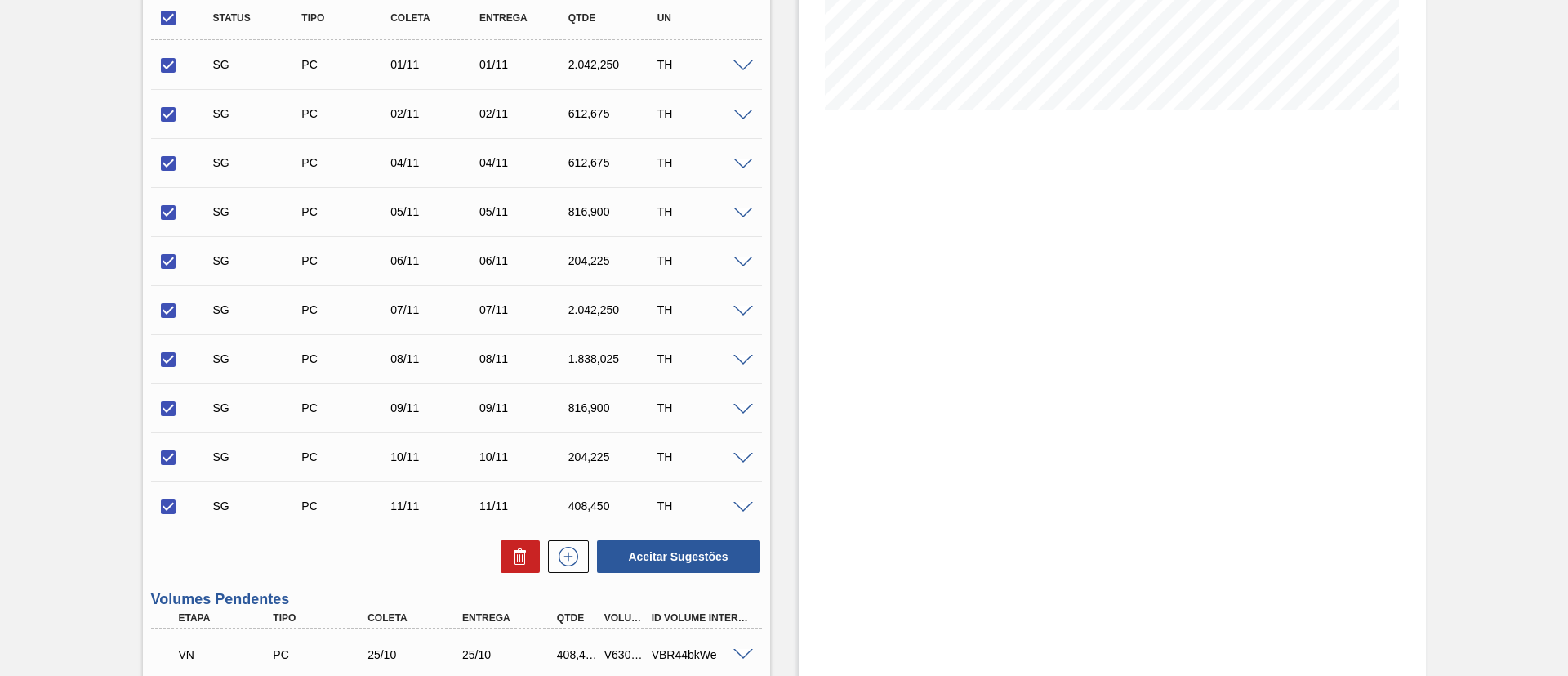
checkbox input "false"
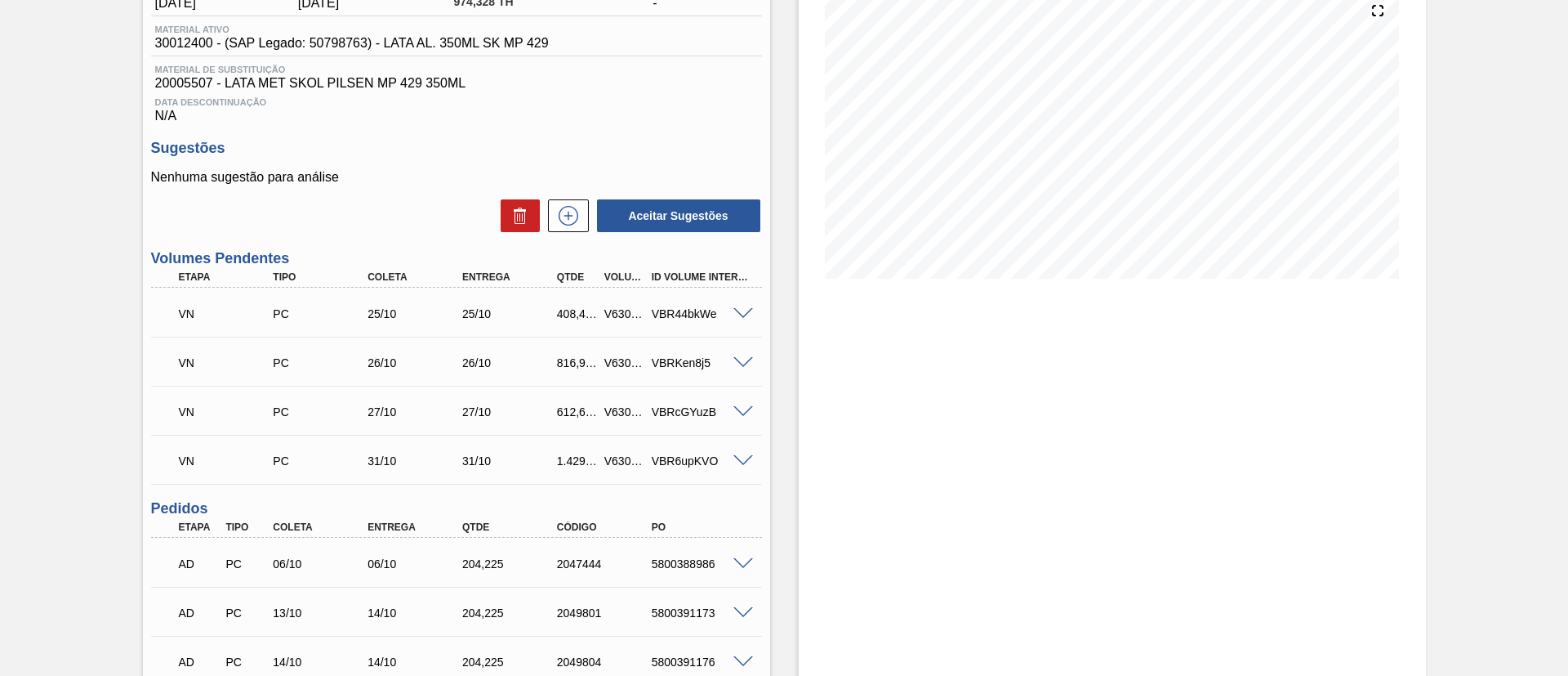
scroll to position [197, 0]
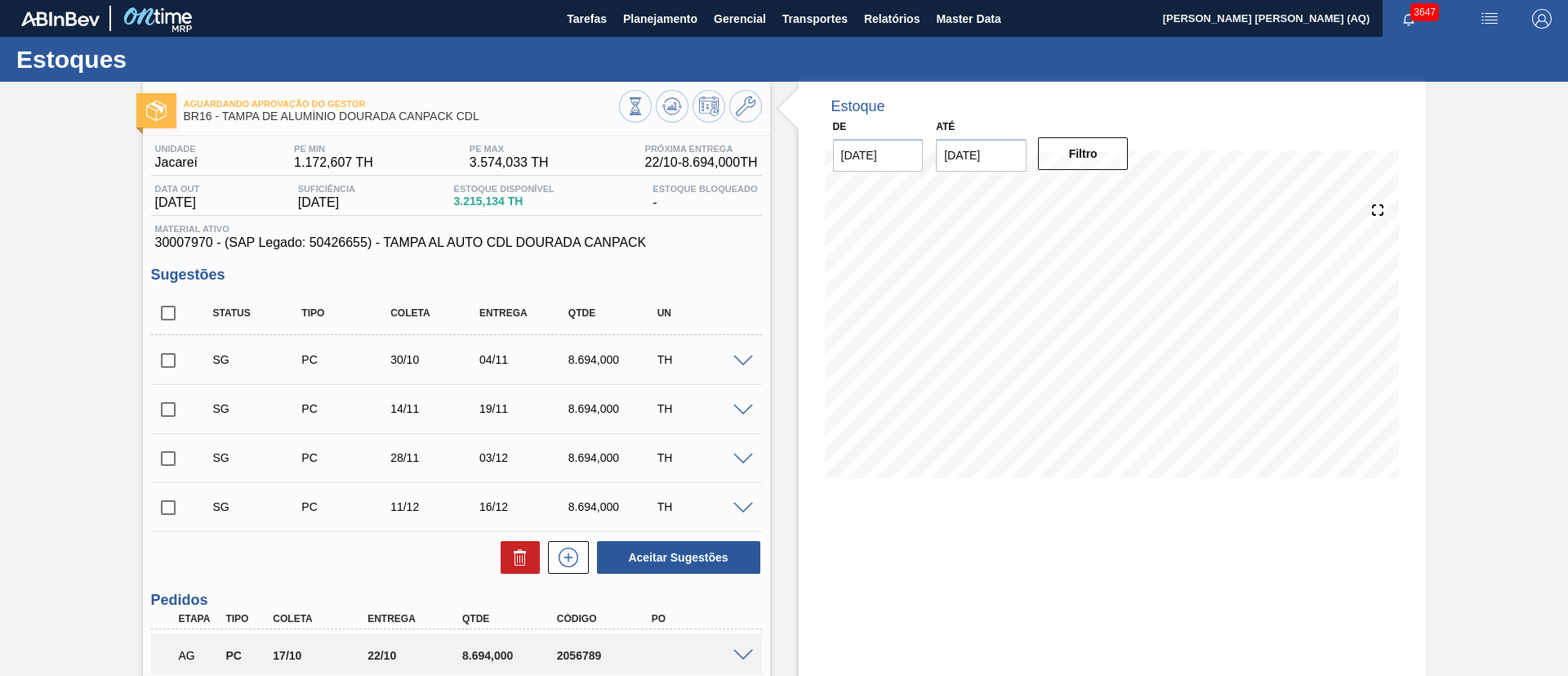
scroll to position [122, 0]
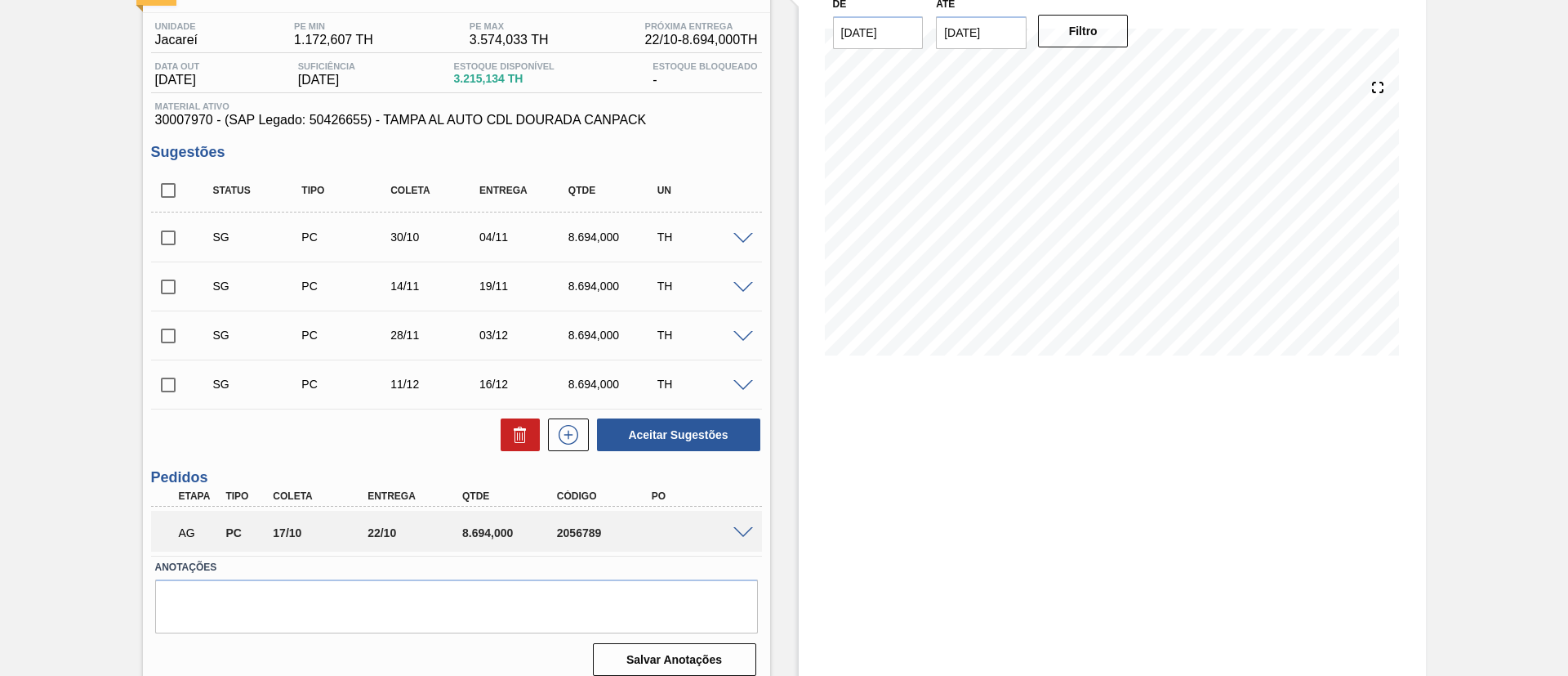
click at [745, 528] on span at bounding box center [743, 533] width 20 height 12
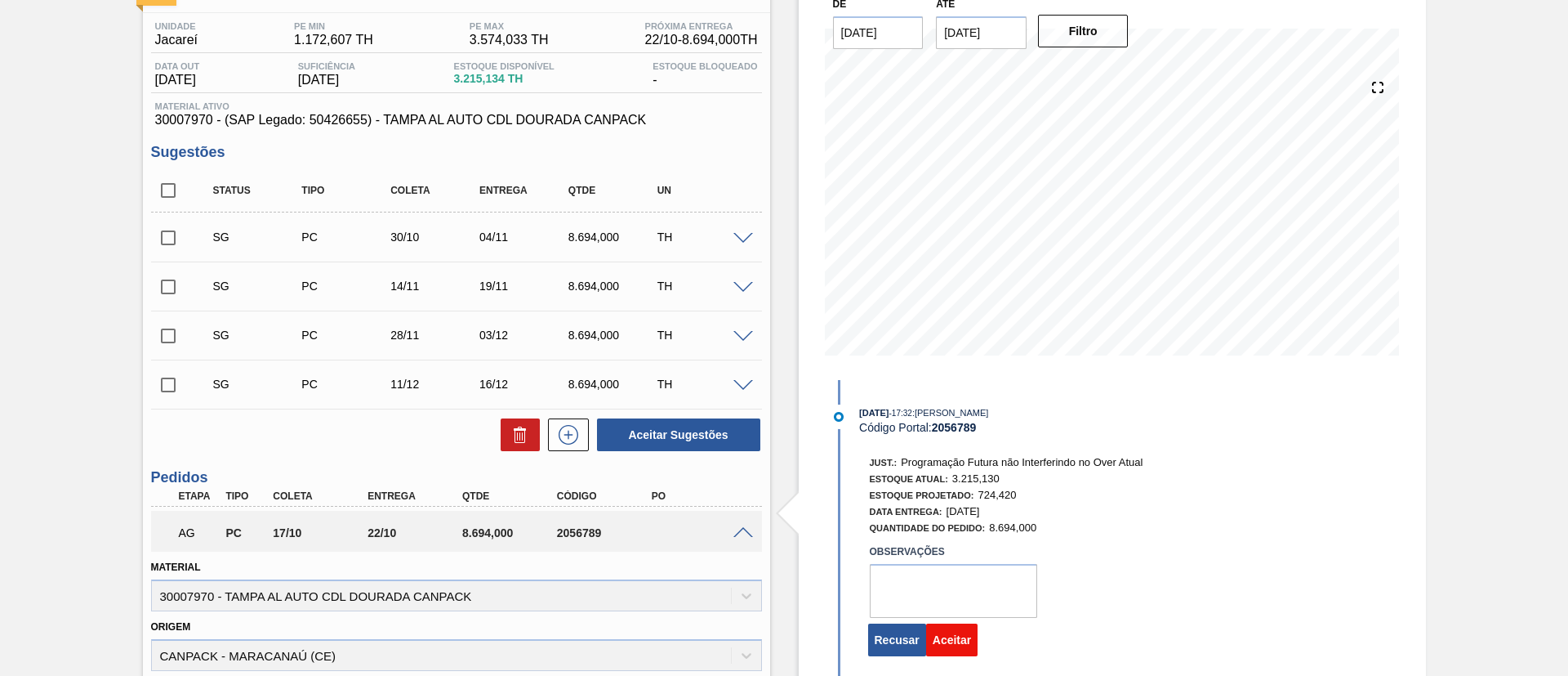
click at [964, 637] on button "Aceitar" at bounding box center [952, 640] width 52 height 32
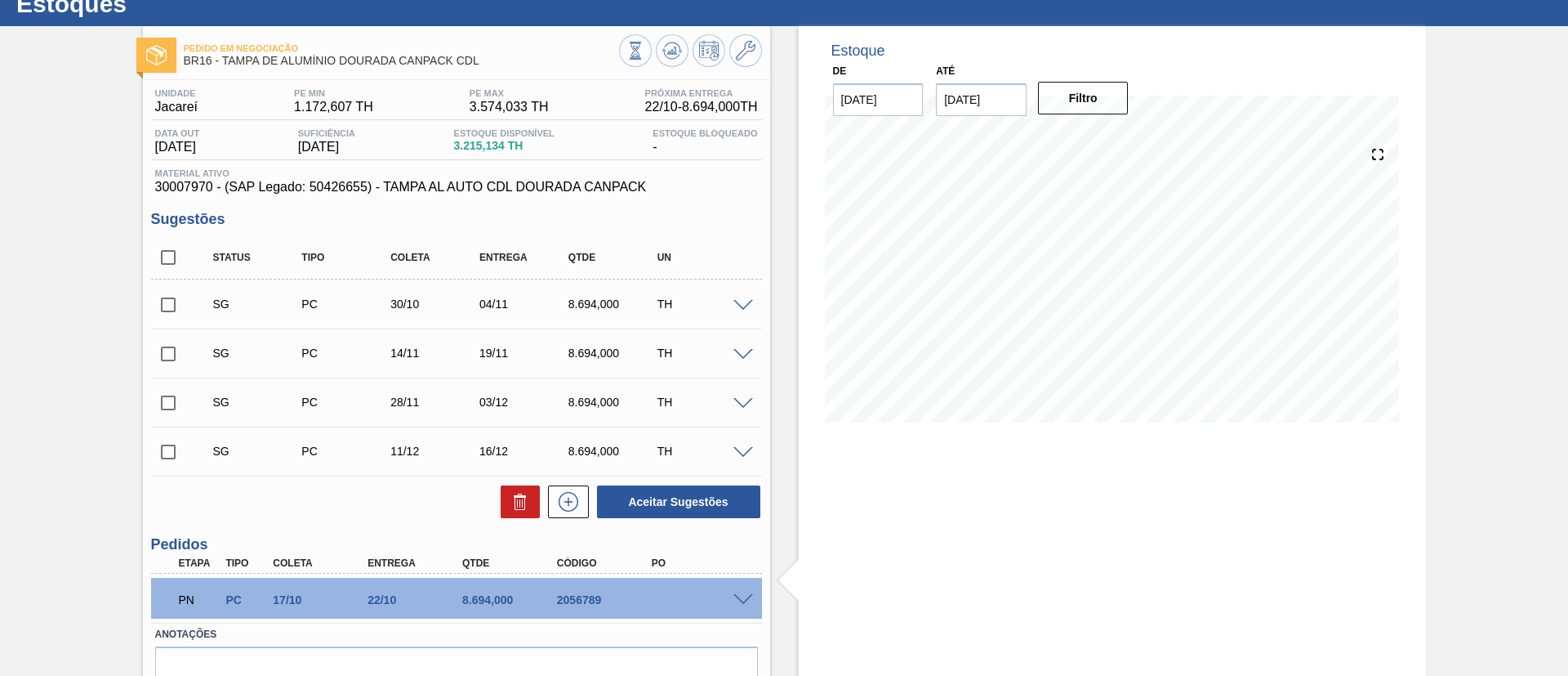
scroll to position [0, 0]
